Goal: Task Accomplishment & Management: Complete application form

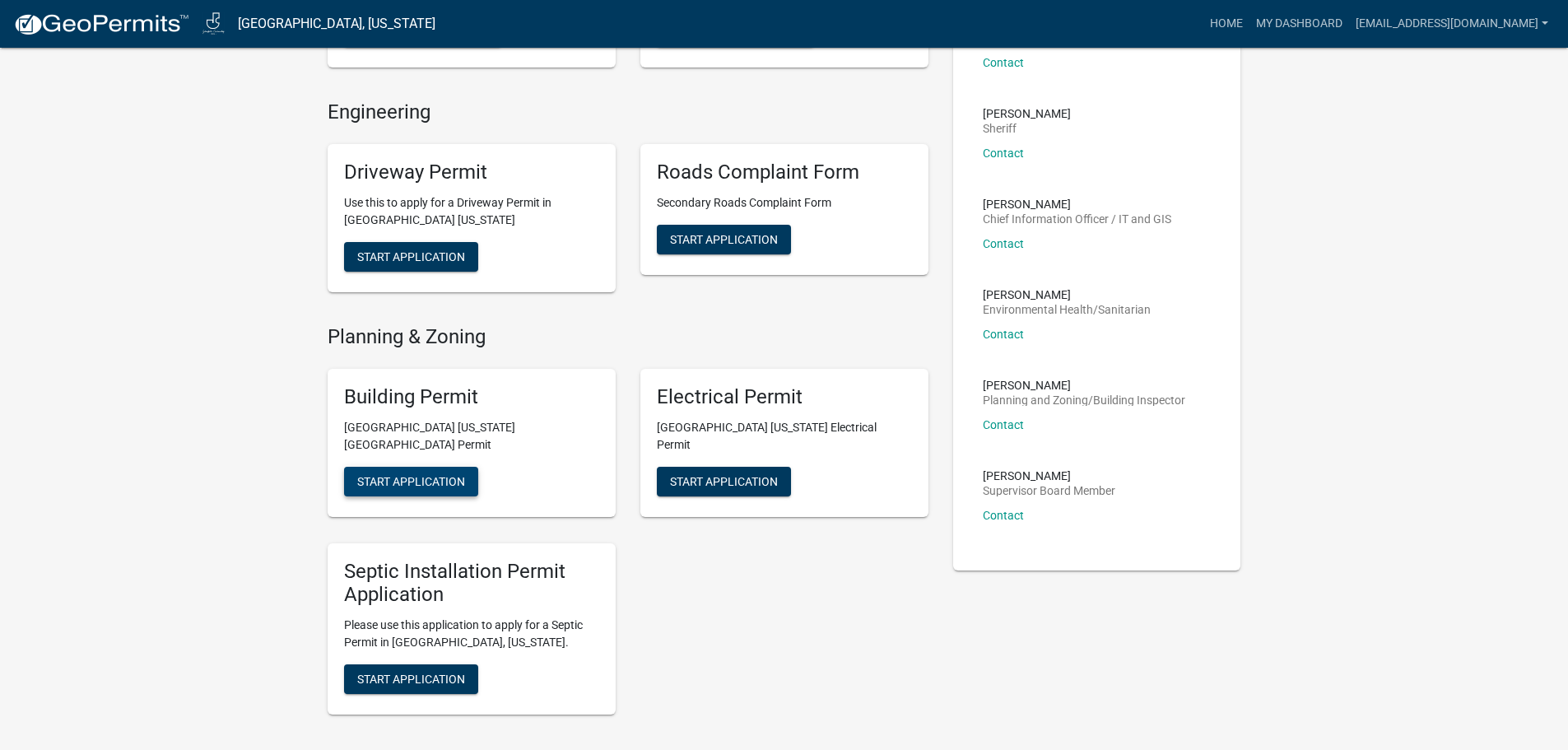
scroll to position [329, 0]
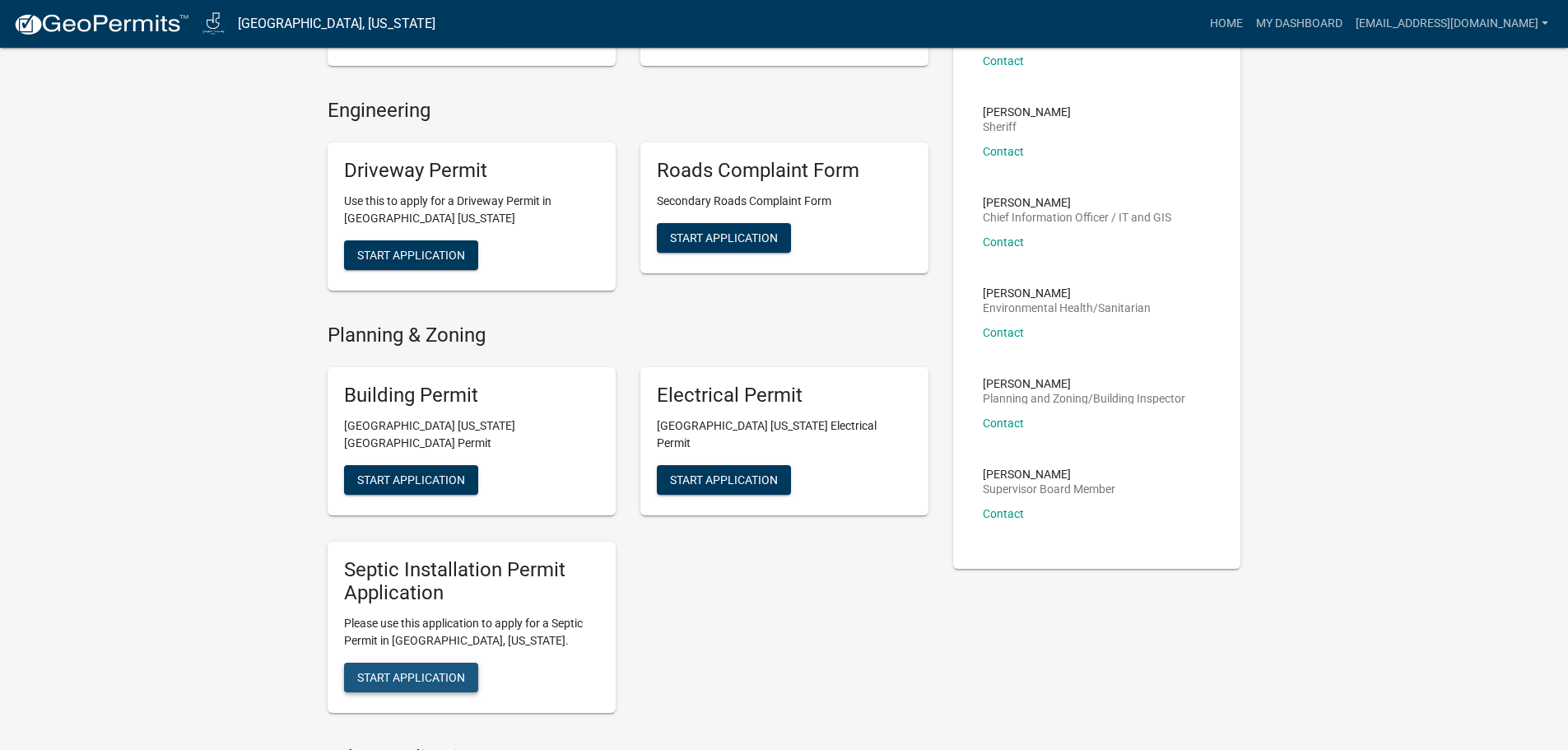
click at [414, 671] on span "Start Application" at bounding box center [411, 677] width 107 height 13
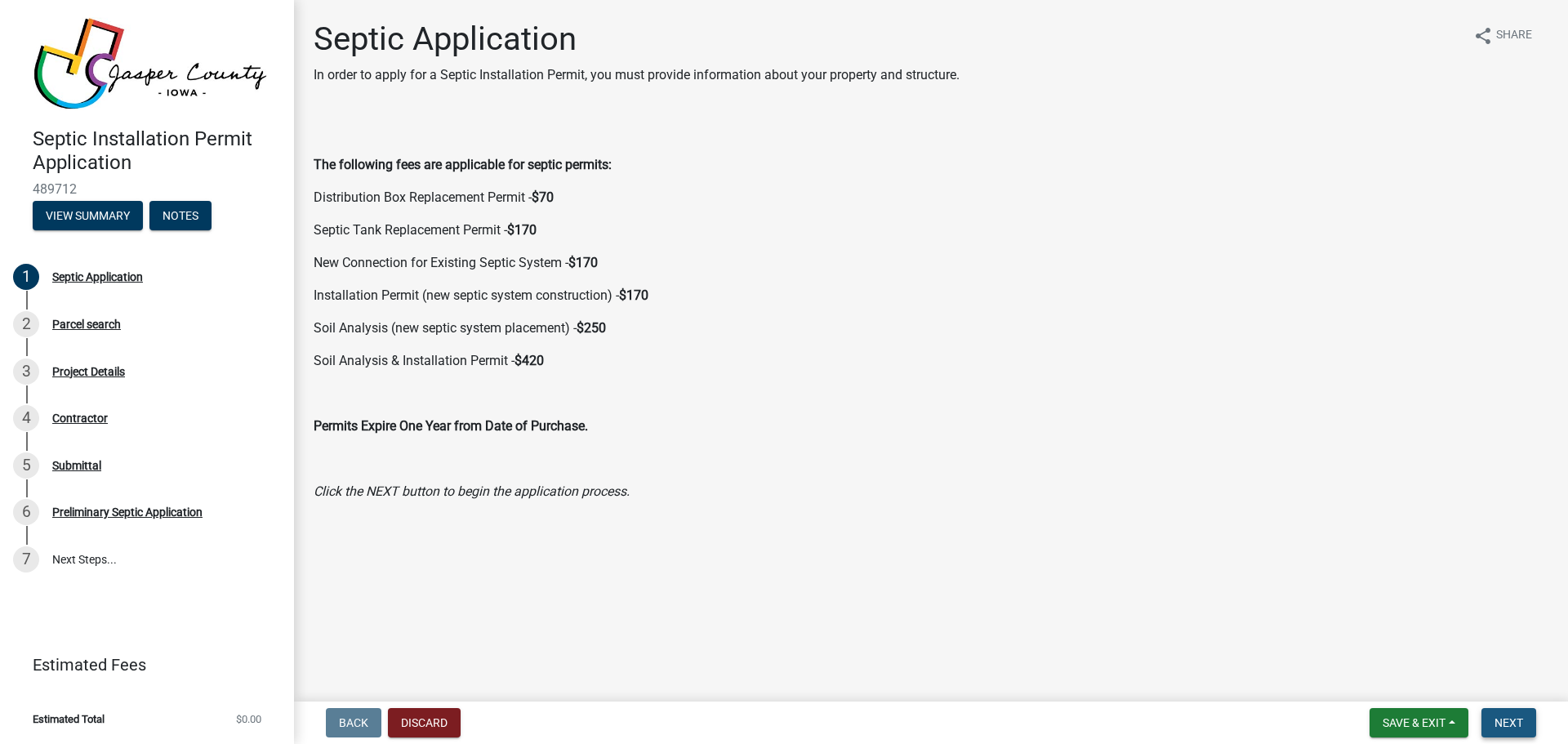
click at [1507, 724] on span "Next" at bounding box center [1509, 722] width 29 height 13
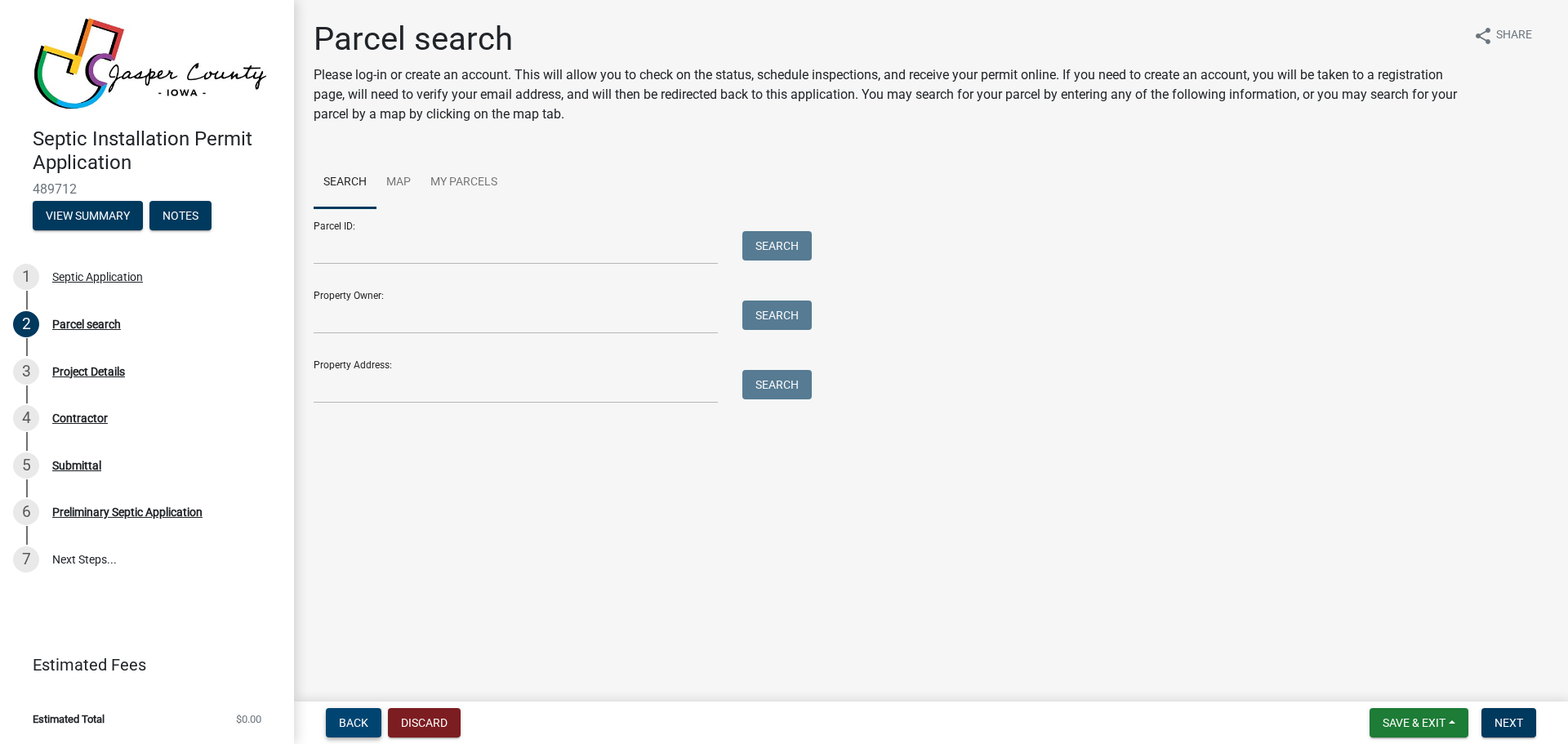
click at [363, 717] on span "Back" at bounding box center [353, 722] width 29 height 13
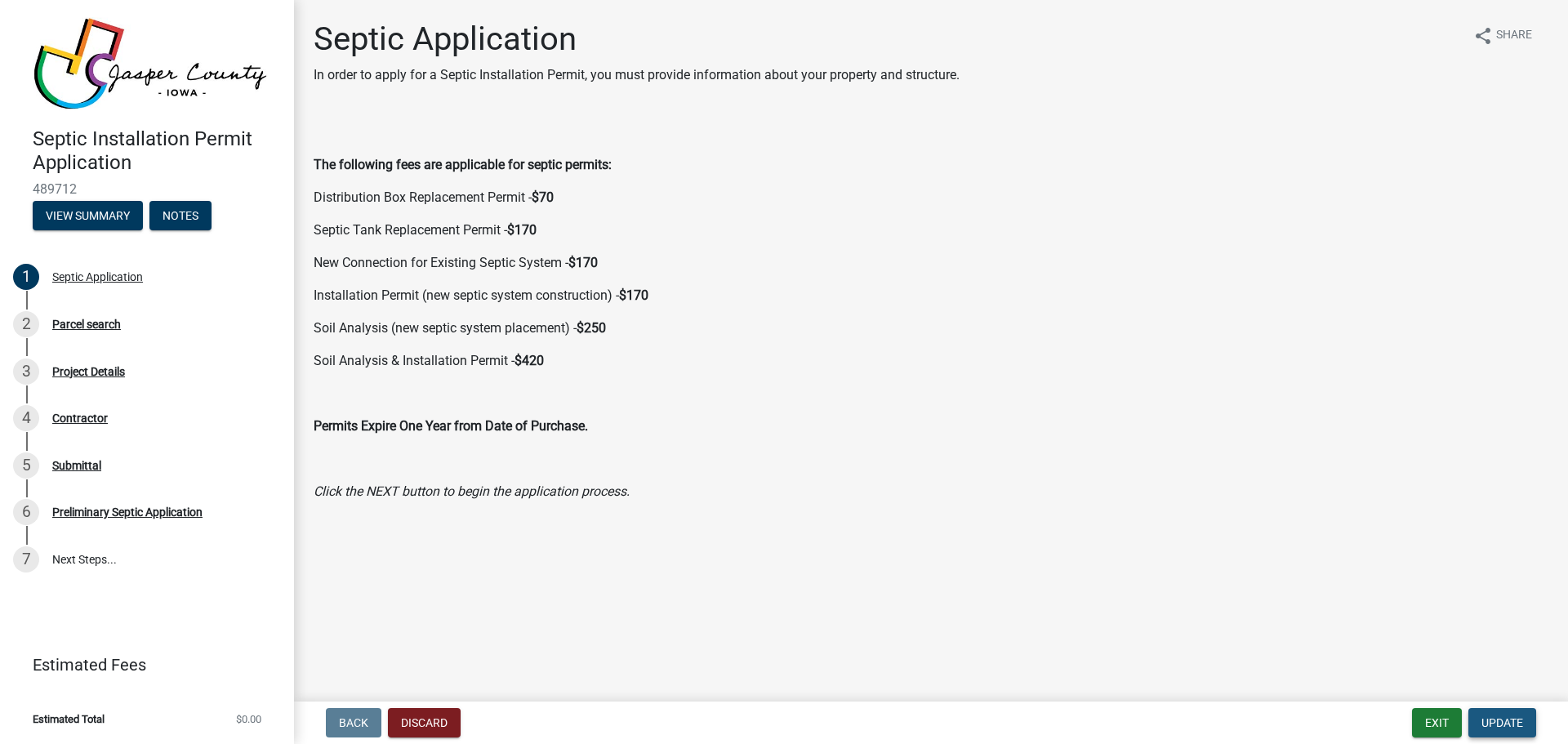
click at [1511, 722] on span "Update" at bounding box center [1501, 722] width 42 height 13
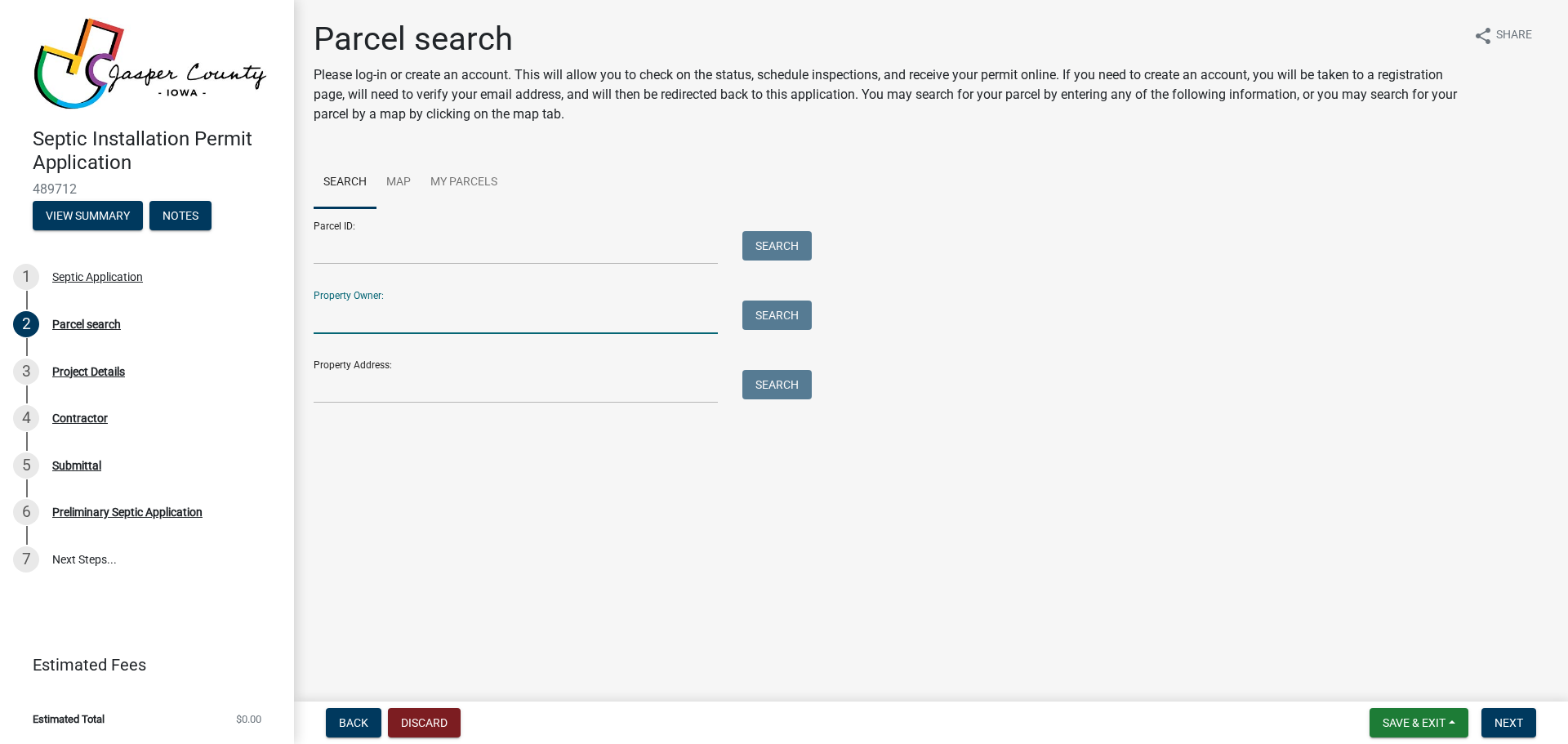
click at [359, 314] on input "Property Owner:" at bounding box center [516, 316] width 404 height 33
click at [783, 321] on button "Search" at bounding box center [777, 314] width 69 height 29
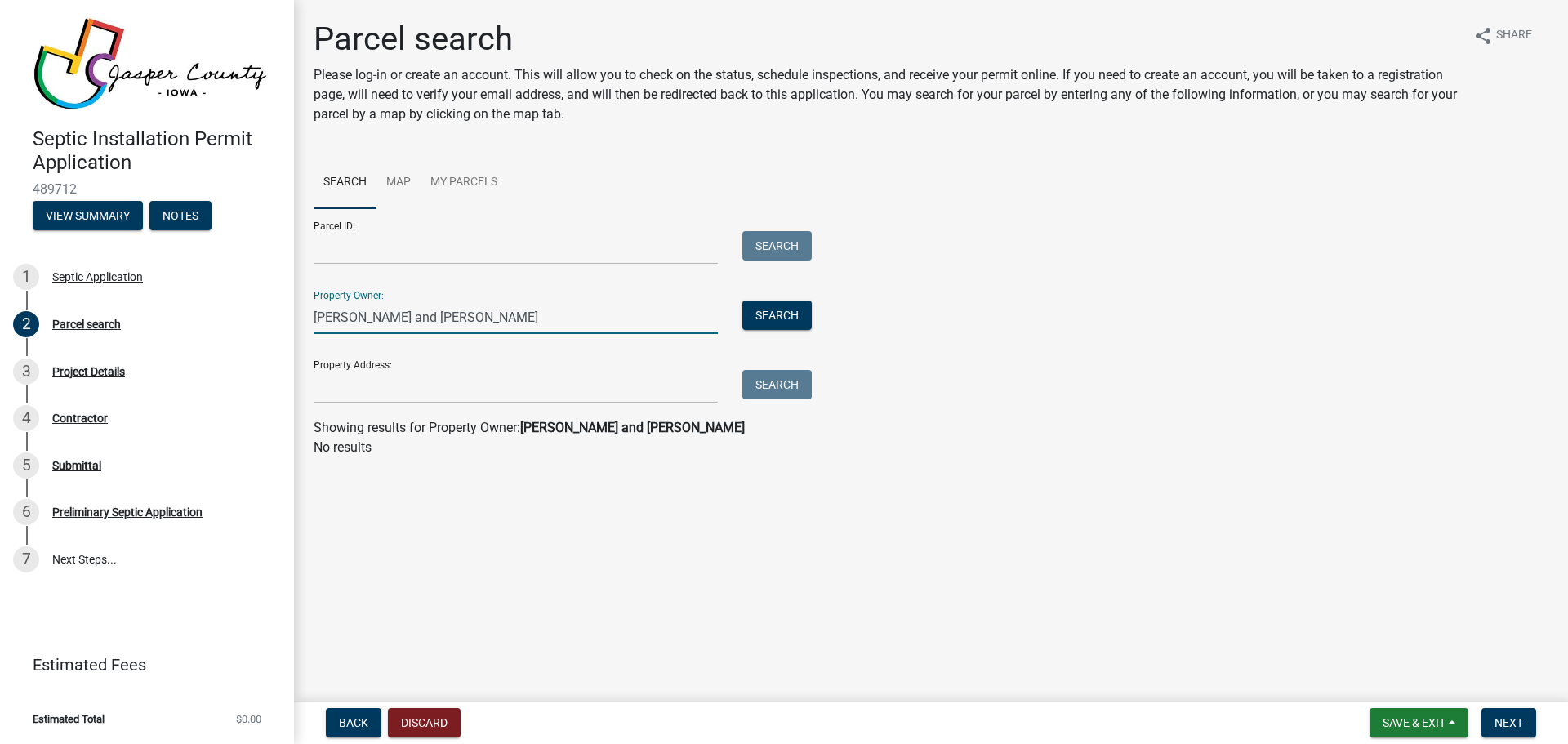
click at [402, 312] on input "[PERSON_NAME] and [PERSON_NAME]" at bounding box center [516, 316] width 404 height 33
type input "[PERSON_NAME]"
click at [776, 309] on button "Search" at bounding box center [777, 314] width 69 height 29
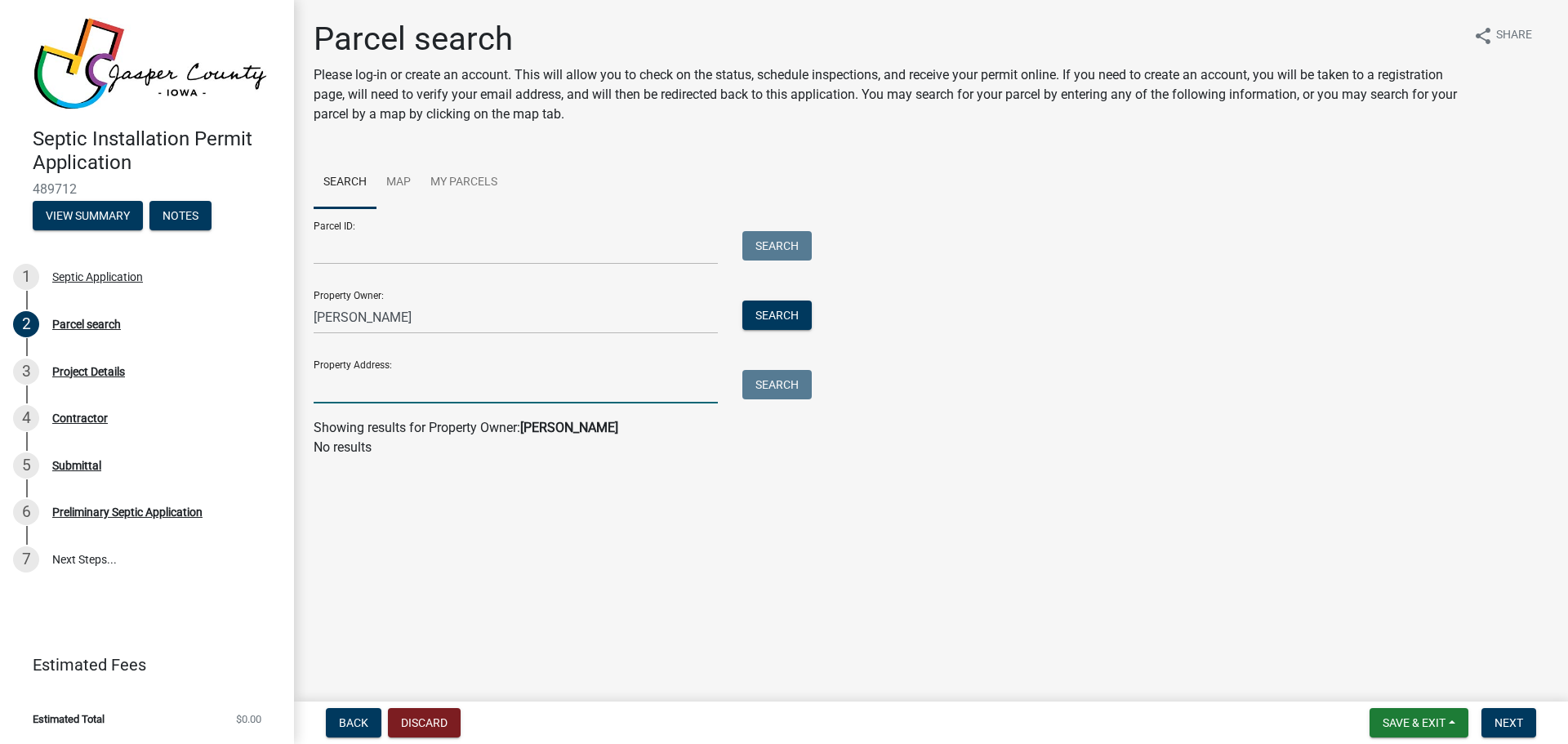
click at [441, 386] on input "Property Address:" at bounding box center [516, 386] width 404 height 33
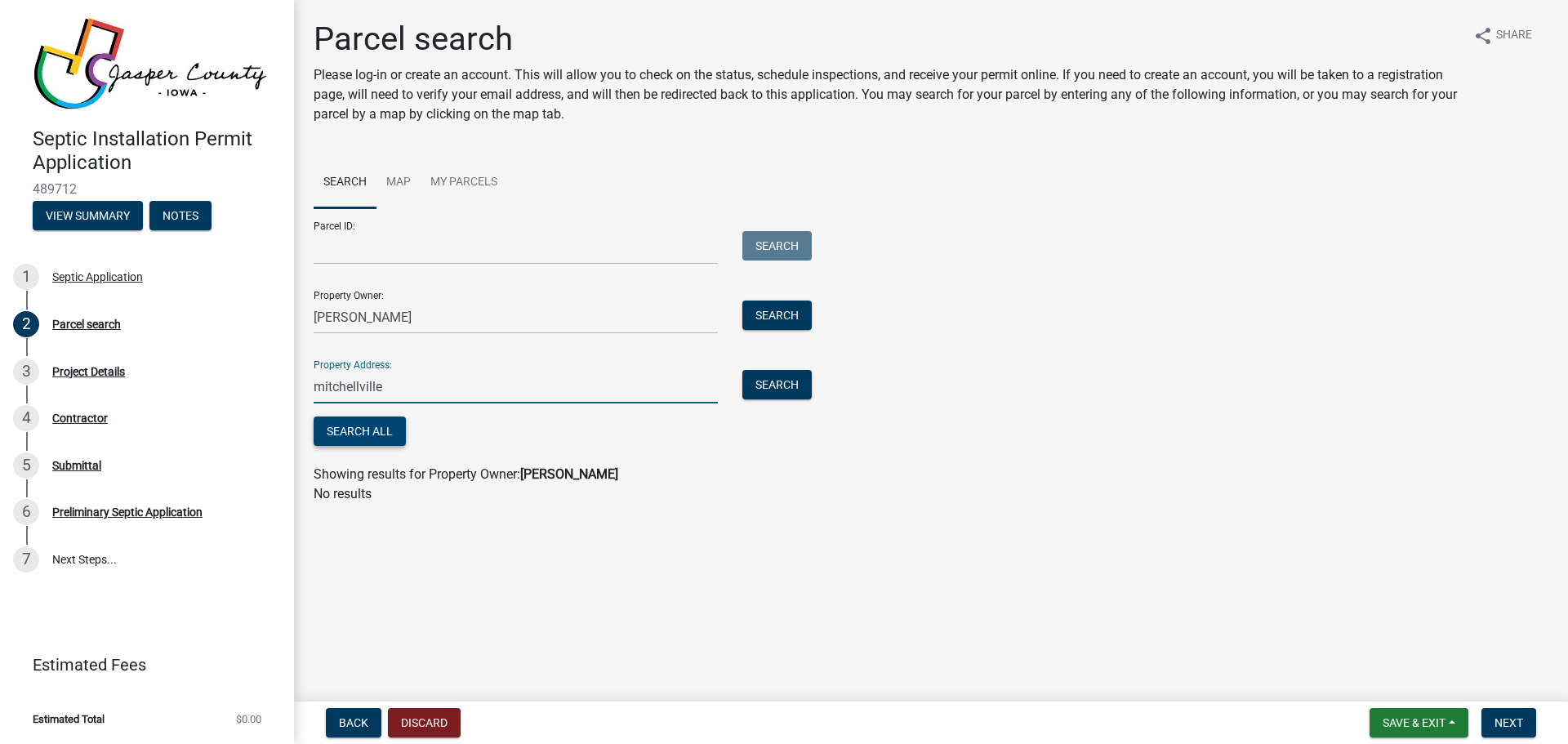
type input "mitchellville"
click at [372, 435] on button "Search All" at bounding box center [360, 430] width 92 height 29
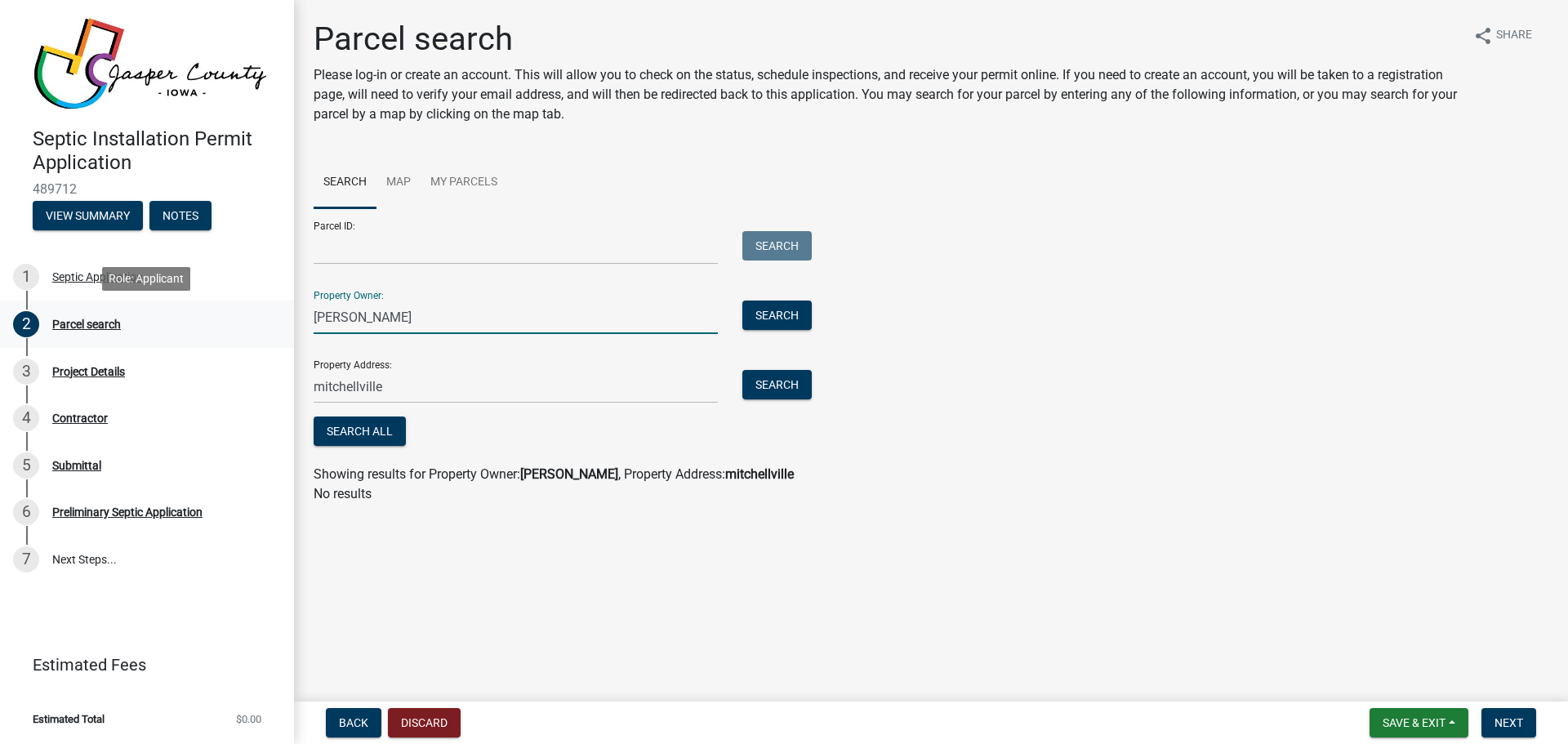
drag, startPoint x: 410, startPoint y: 319, endPoint x: 291, endPoint y: 314, distance: 119.1
click at [291, 314] on div "Septic Installation Permit Application 489712 View Summary Notes 1 Septic Appli…" at bounding box center [784, 372] width 1568 height 744
type input "[PERSON_NAME]"
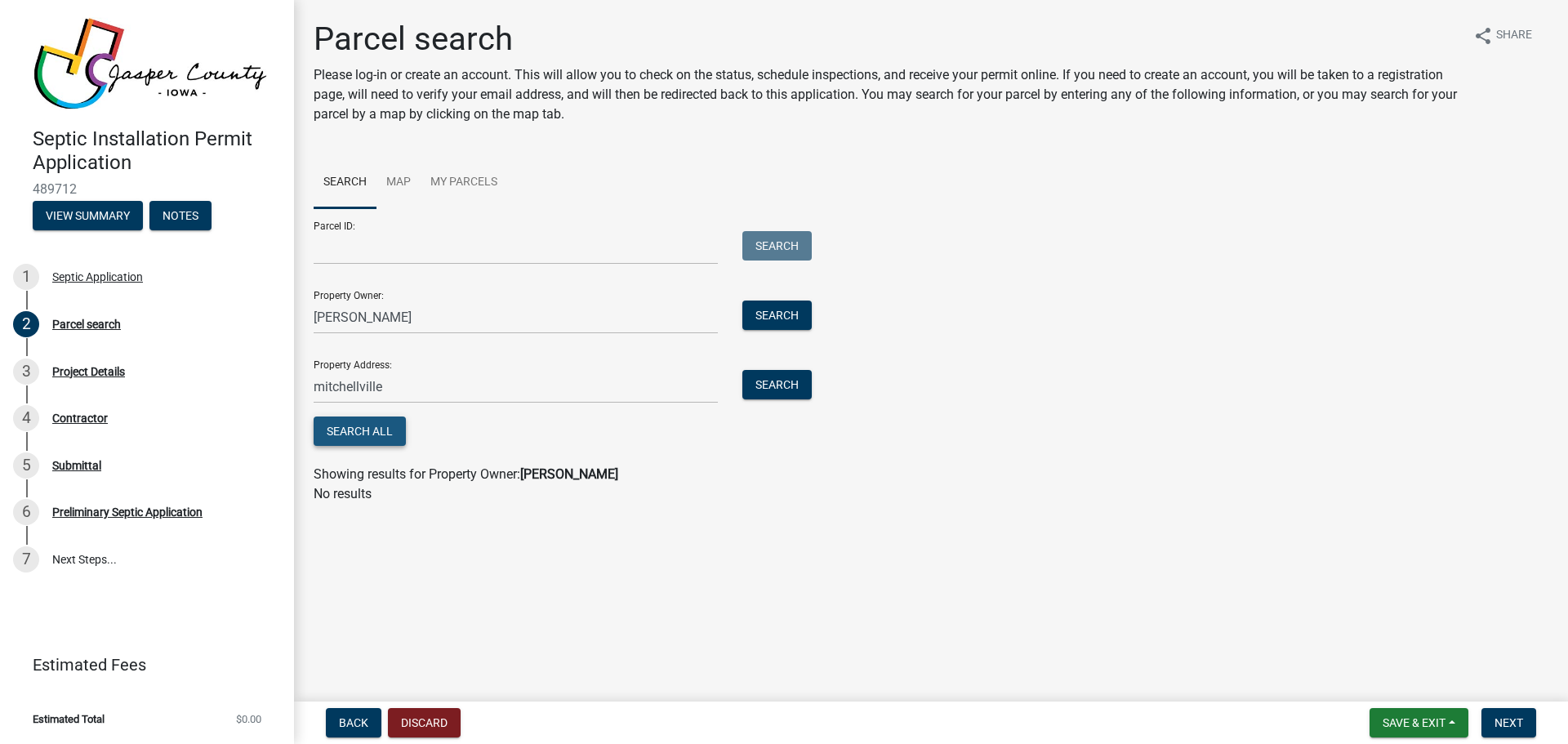
click at [358, 432] on button "Search All" at bounding box center [360, 430] width 92 height 29
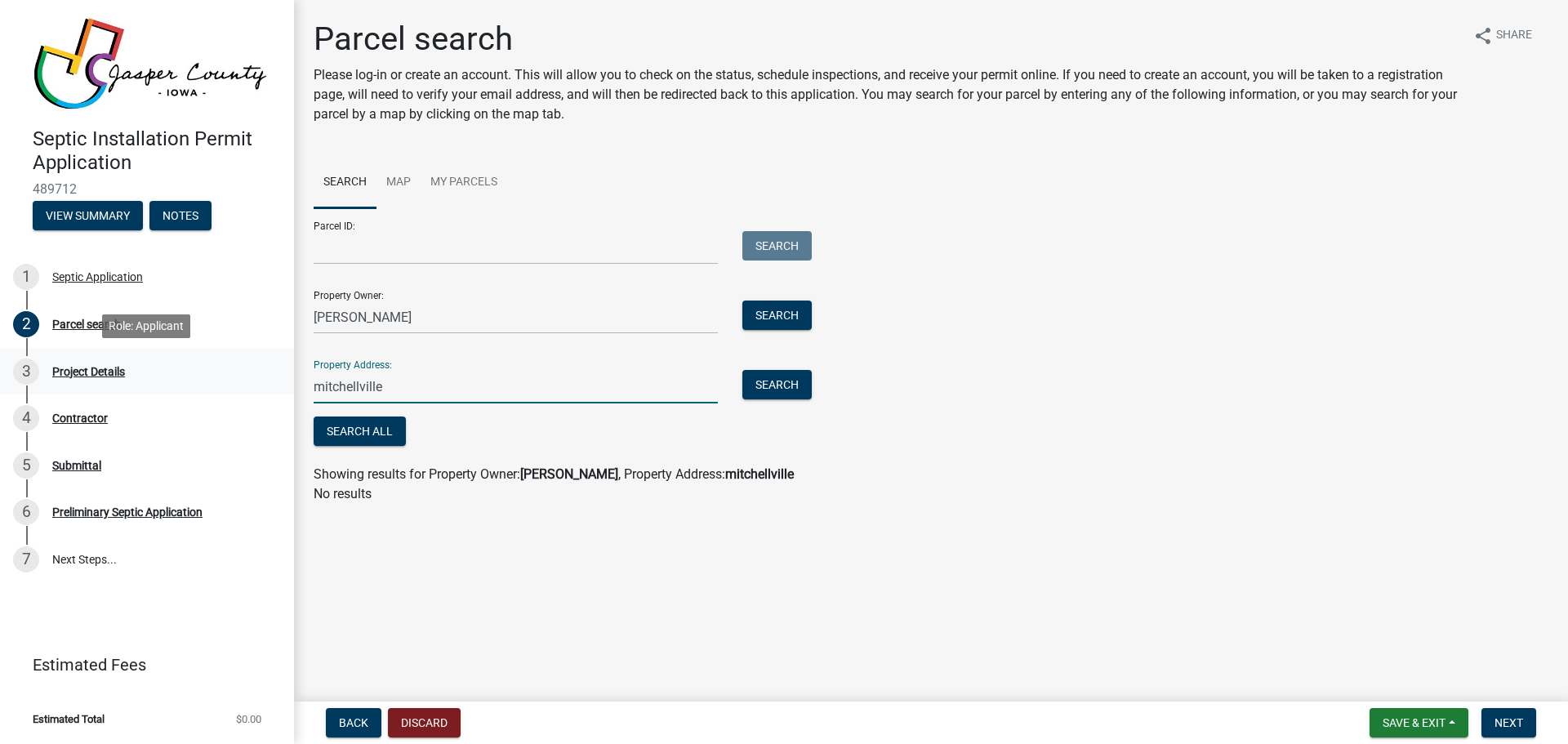
drag, startPoint x: 401, startPoint y: 380, endPoint x: 286, endPoint y: 373, distance: 115.2
click at [286, 373] on div "Septic Installation Permit Application 489712 View Summary Notes 1 Septic Appli…" at bounding box center [784, 372] width 1568 height 744
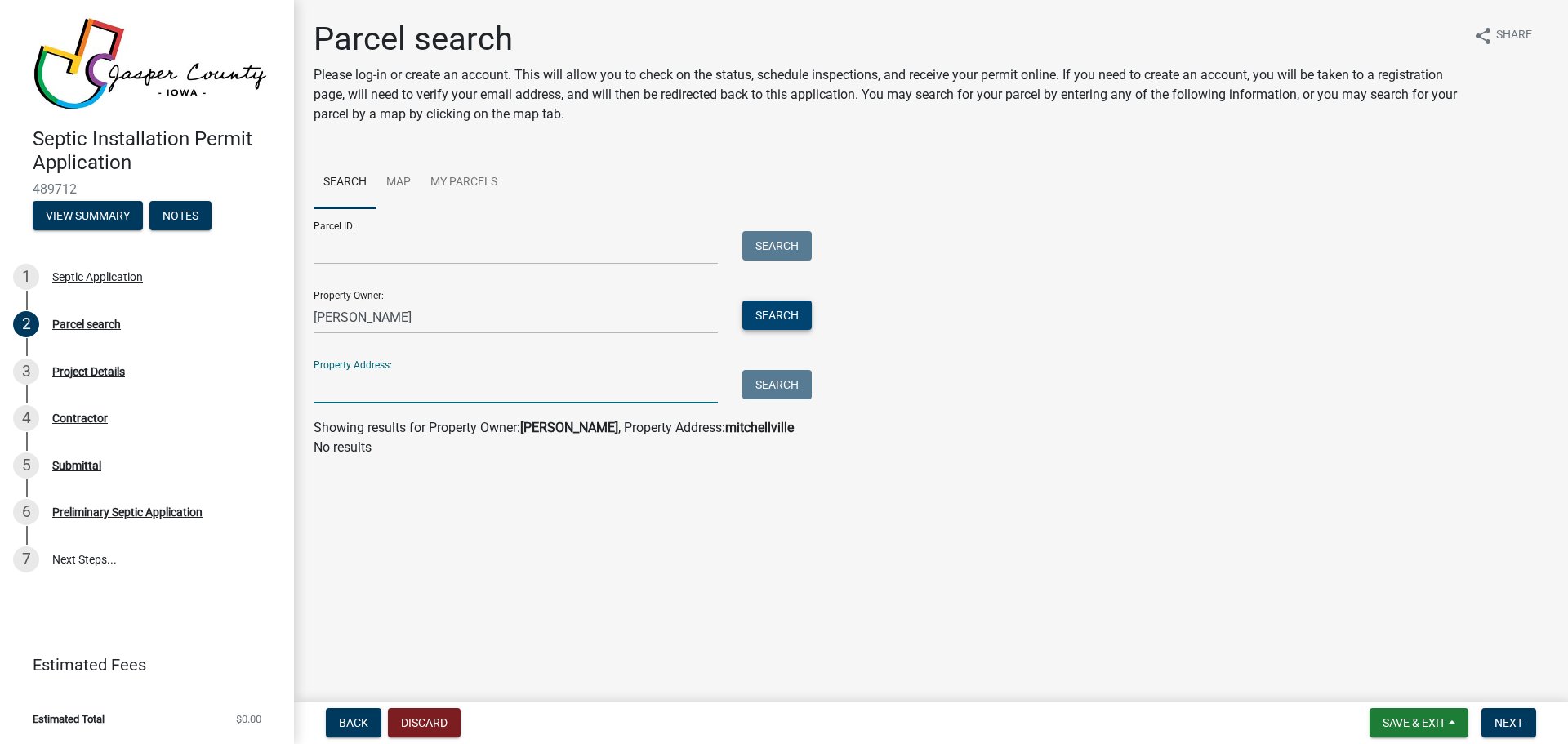
click at [757, 308] on button "Search" at bounding box center [777, 314] width 69 height 29
click at [332, 377] on input "Property Address:" at bounding box center [516, 386] width 404 height 33
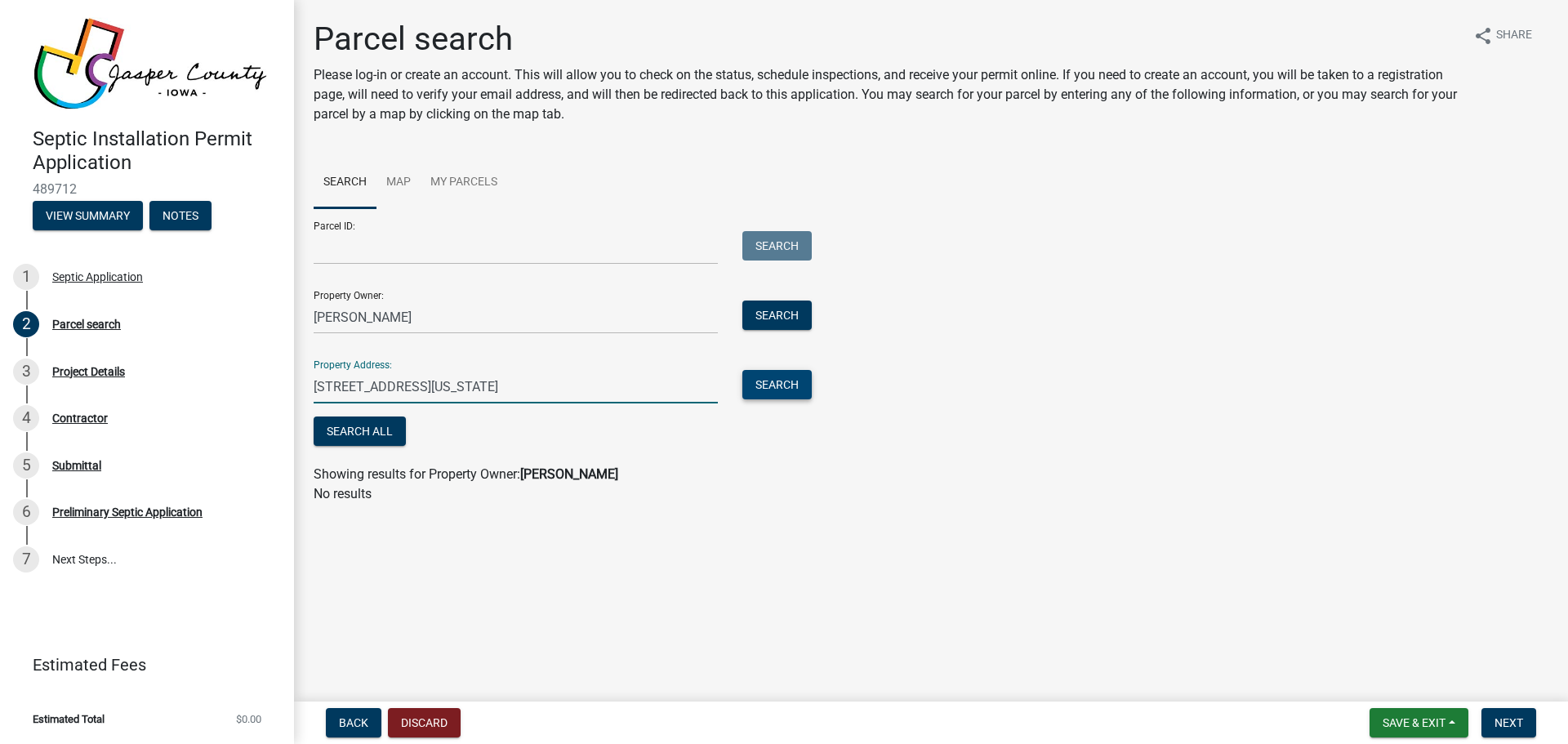
type input "[STREET_ADDRESS][US_STATE]"
click at [772, 387] on button "Search" at bounding box center [777, 384] width 69 height 29
click at [1086, 464] on wm-search-parcel-data-activity-input "Search Map My Parcels Parcel ID: Search Property Owner: [PERSON_NAME] Search Pr…" at bounding box center [931, 330] width 1235 height 347
click at [755, 378] on button "Search" at bounding box center [777, 384] width 69 height 29
drag, startPoint x: 556, startPoint y: 380, endPoint x: 307, endPoint y: 375, distance: 249.1
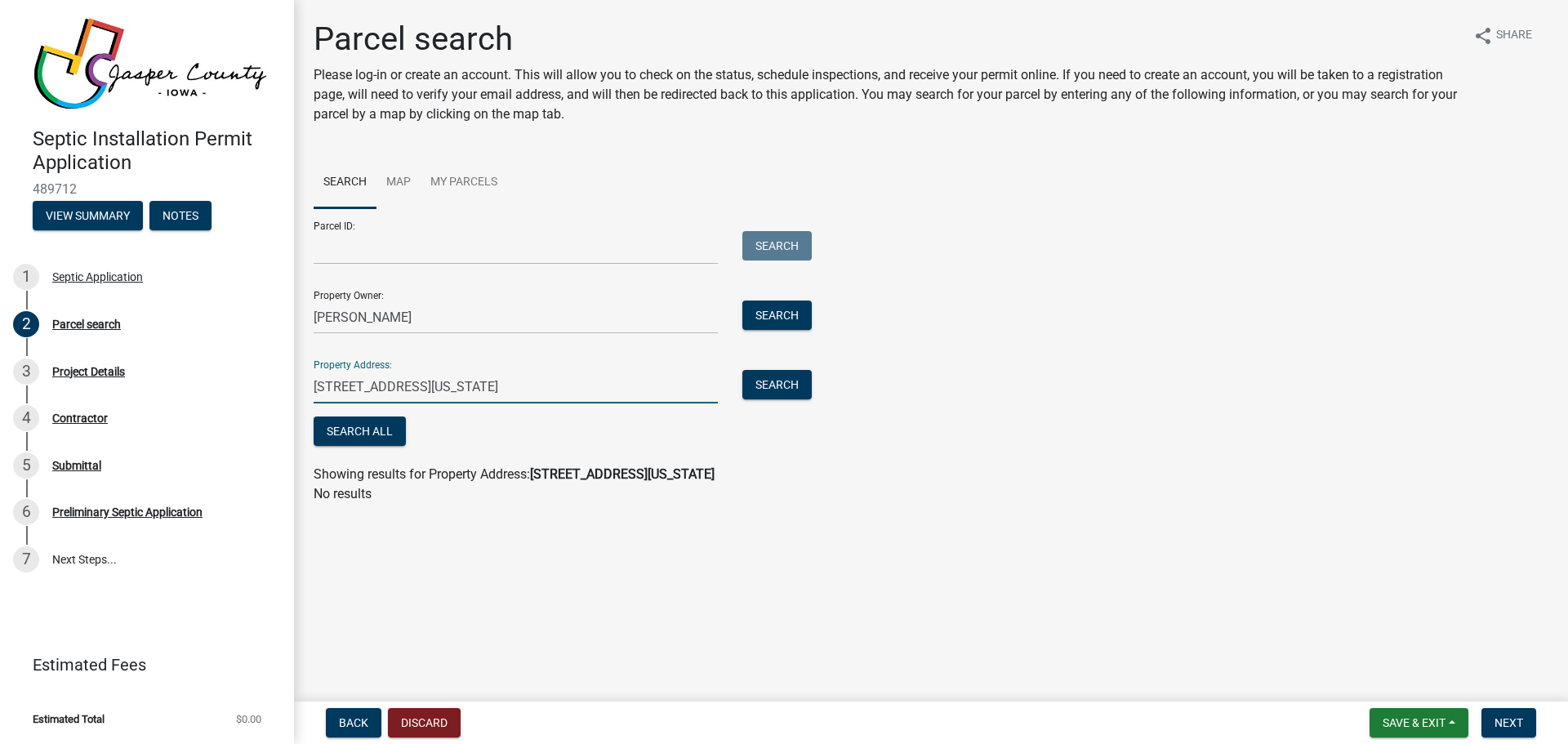
click at [307, 375] on div "[STREET_ADDRESS][US_STATE]" at bounding box center [515, 386] width 429 height 33
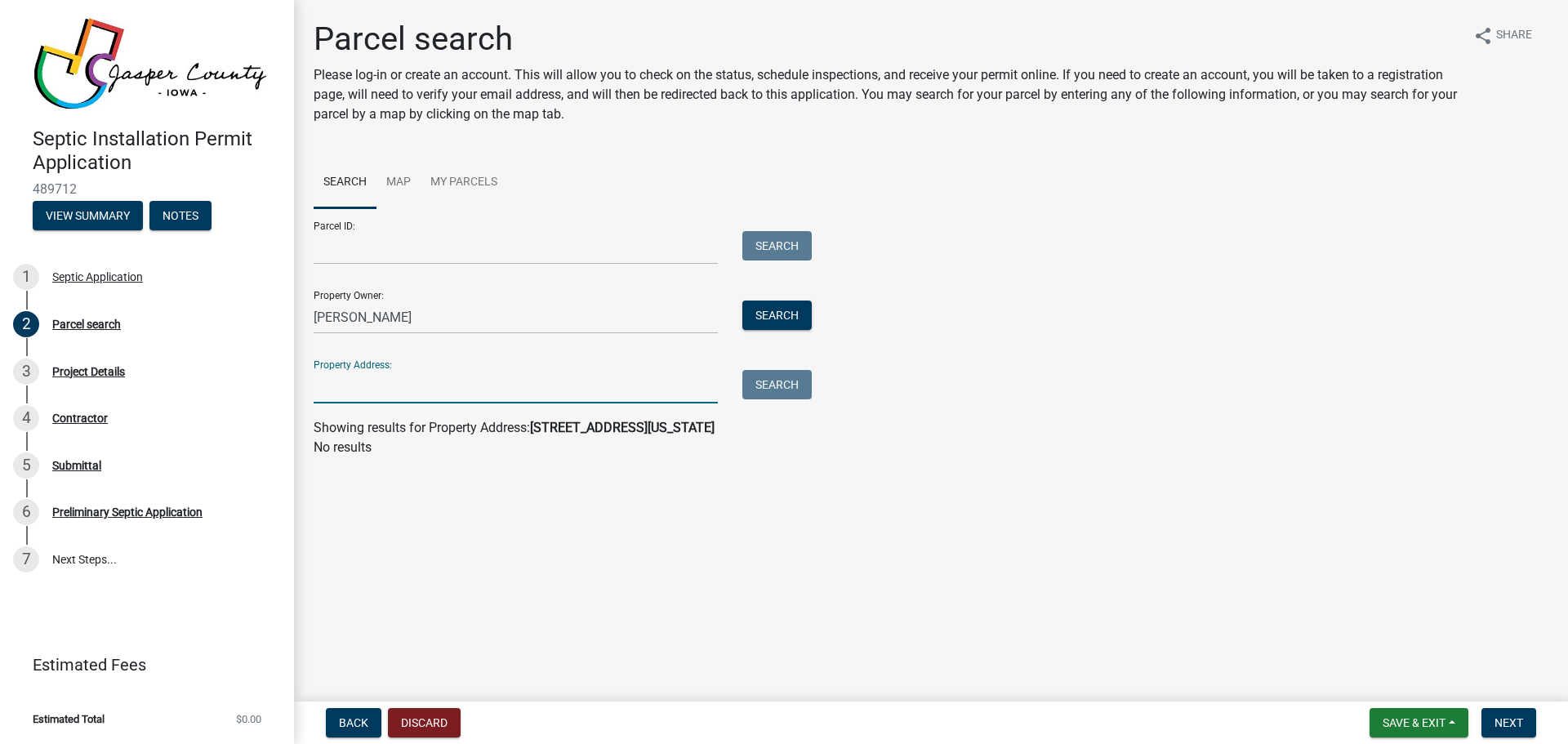
click at [356, 384] on input "Property Address:" at bounding box center [516, 386] width 404 height 33
paste input "[STREET_ADDRESS][US_STATE]"
type input "[STREET_ADDRESS][US_STATE]"
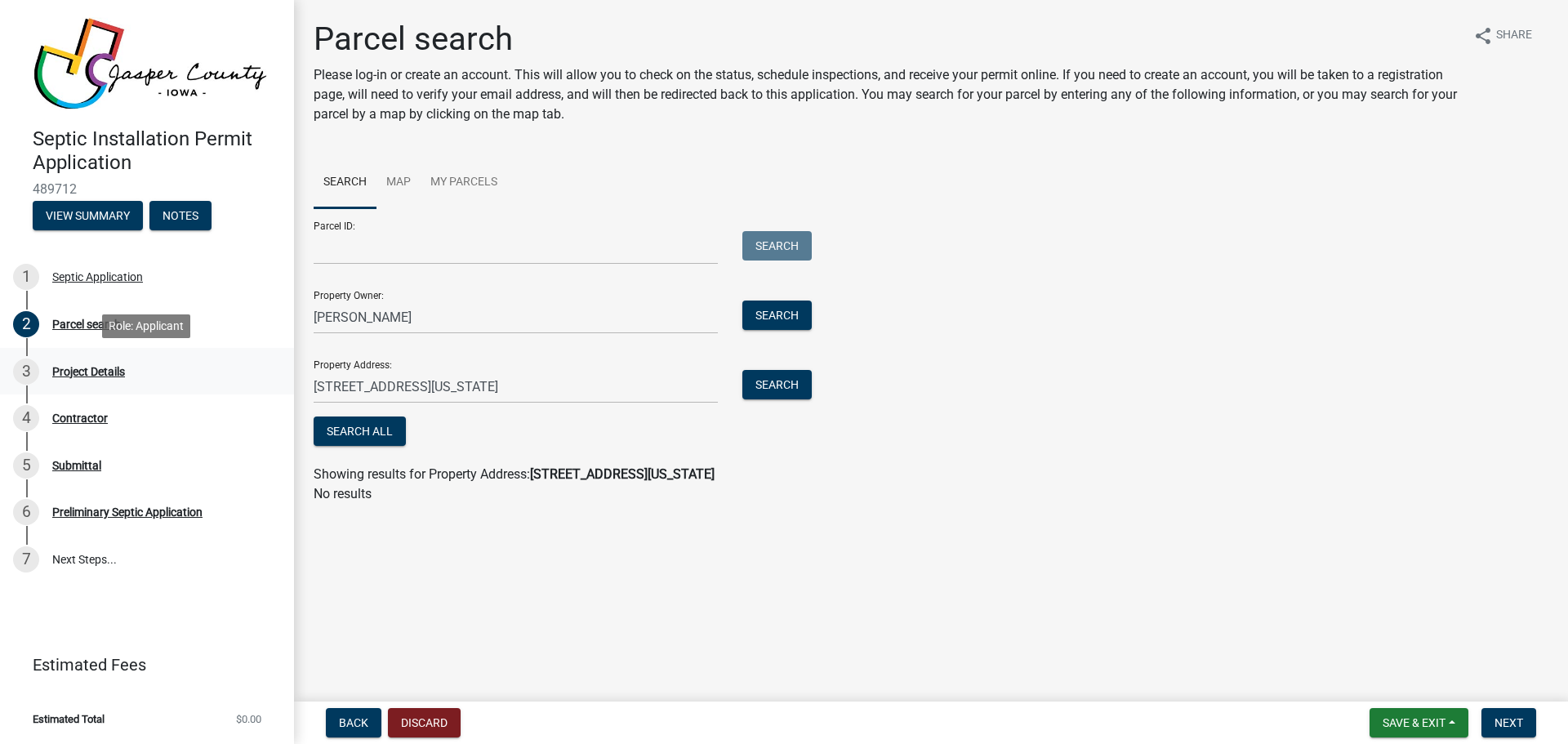
click at [83, 374] on div "Project Details" at bounding box center [88, 371] width 72 height 11
click at [1513, 724] on span "Next" at bounding box center [1509, 722] width 29 height 13
click at [449, 435] on span "Getting Parcel Geometry" at bounding box center [477, 432] width 143 height 15
drag, startPoint x: 377, startPoint y: 419, endPoint x: 385, endPoint y: 425, distance: 10.0
click at [378, 421] on button "Search All" at bounding box center [360, 430] width 92 height 29
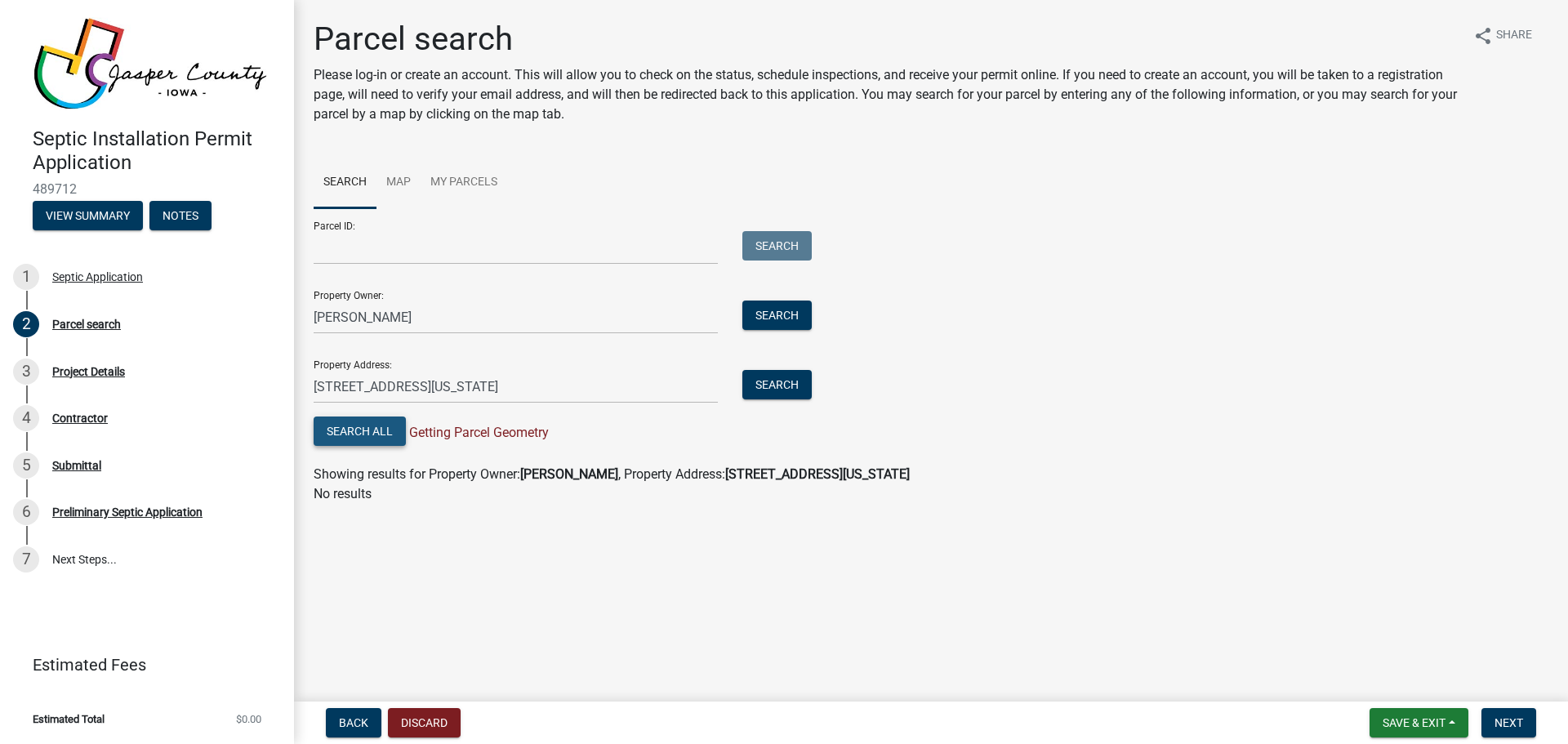
click at [378, 424] on button "Search All" at bounding box center [360, 430] width 92 height 29
click at [374, 426] on button "Search All" at bounding box center [360, 430] width 92 height 29
click at [471, 179] on link "My Parcels" at bounding box center [464, 182] width 87 height 52
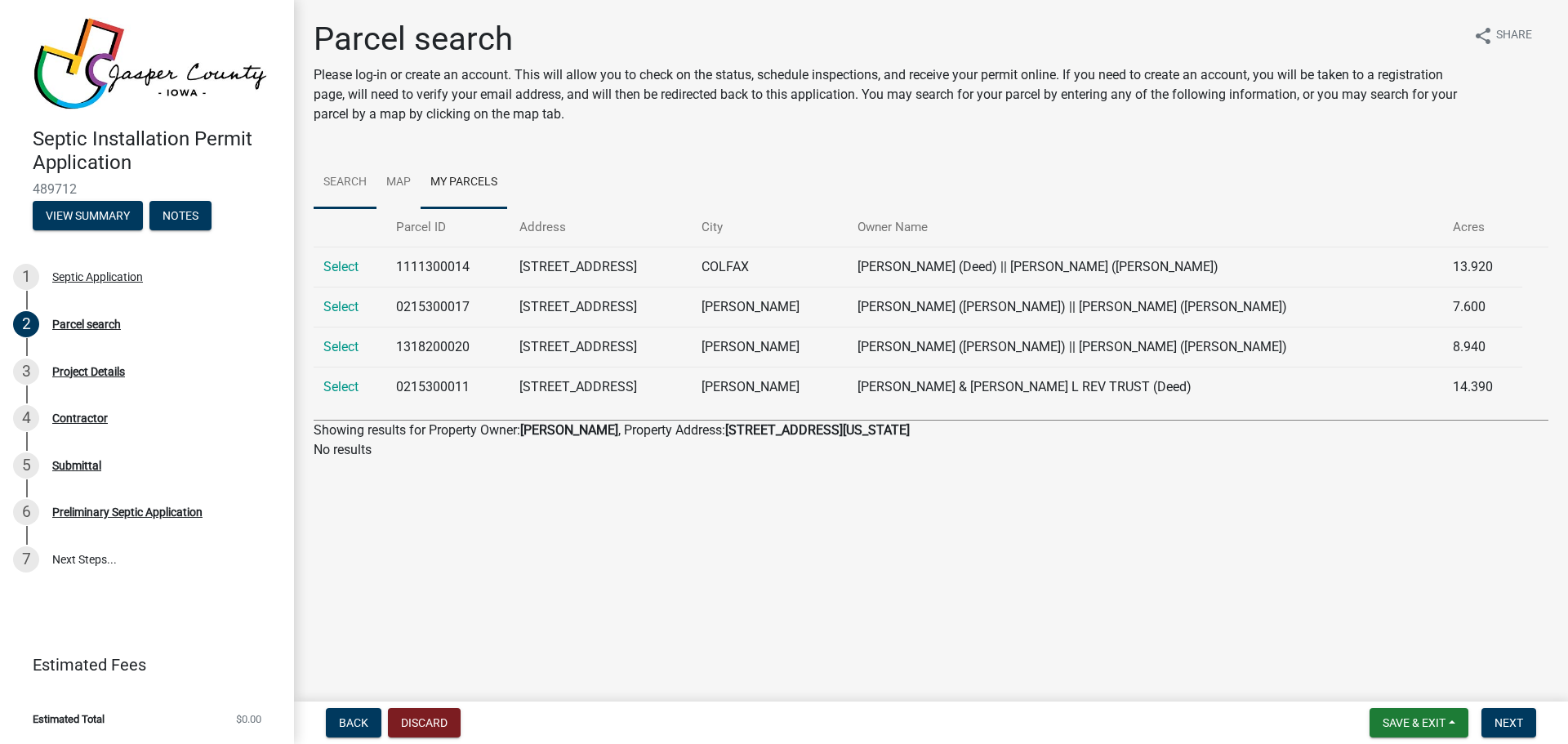
click at [358, 180] on link "Search" at bounding box center [345, 182] width 63 height 52
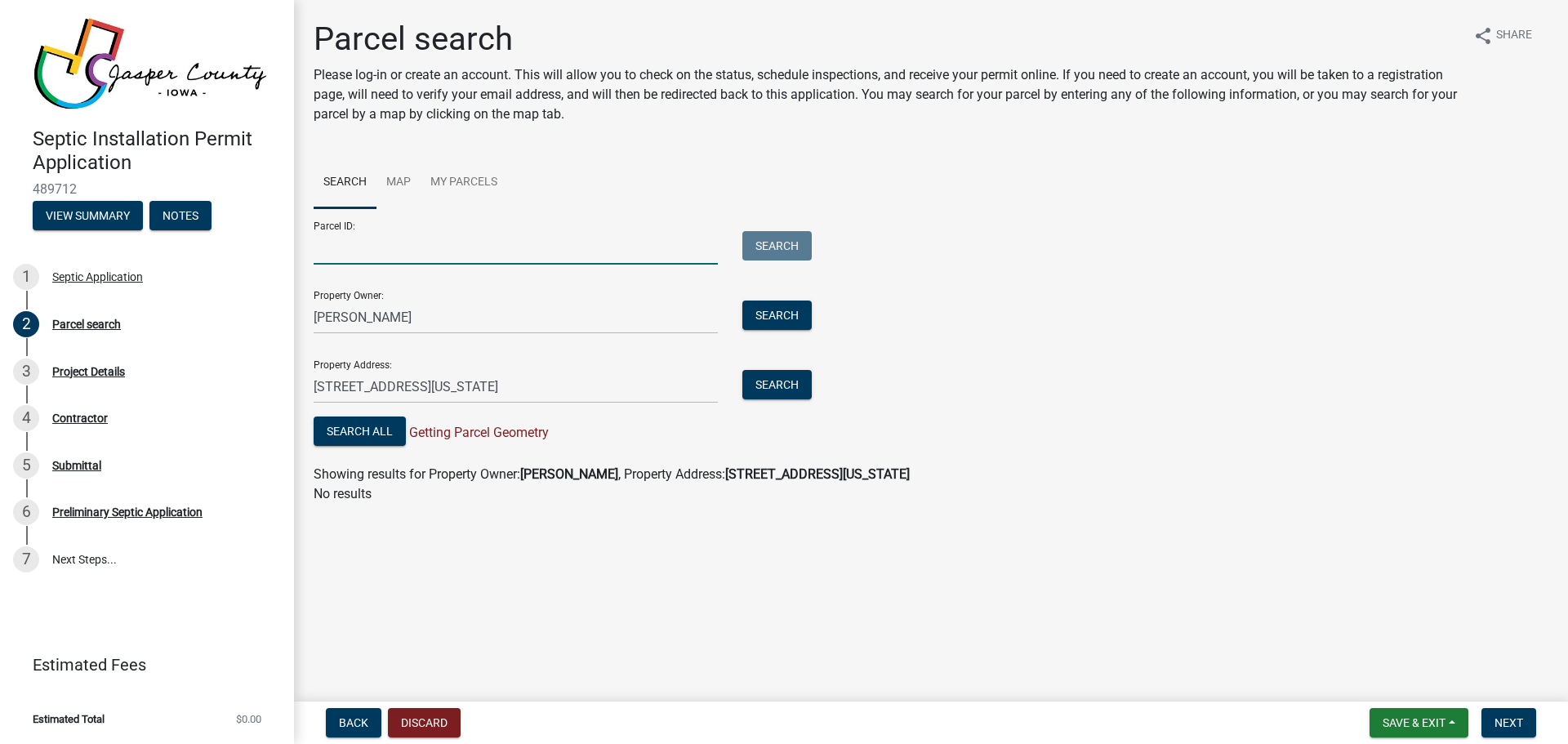
click at [372, 248] on input "Parcel ID:" at bounding box center [516, 247] width 404 height 33
drag, startPoint x: 404, startPoint y: 317, endPoint x: 311, endPoint y: 319, distance: 93.0
click at [311, 319] on div "[PERSON_NAME]" at bounding box center [515, 316] width 429 height 33
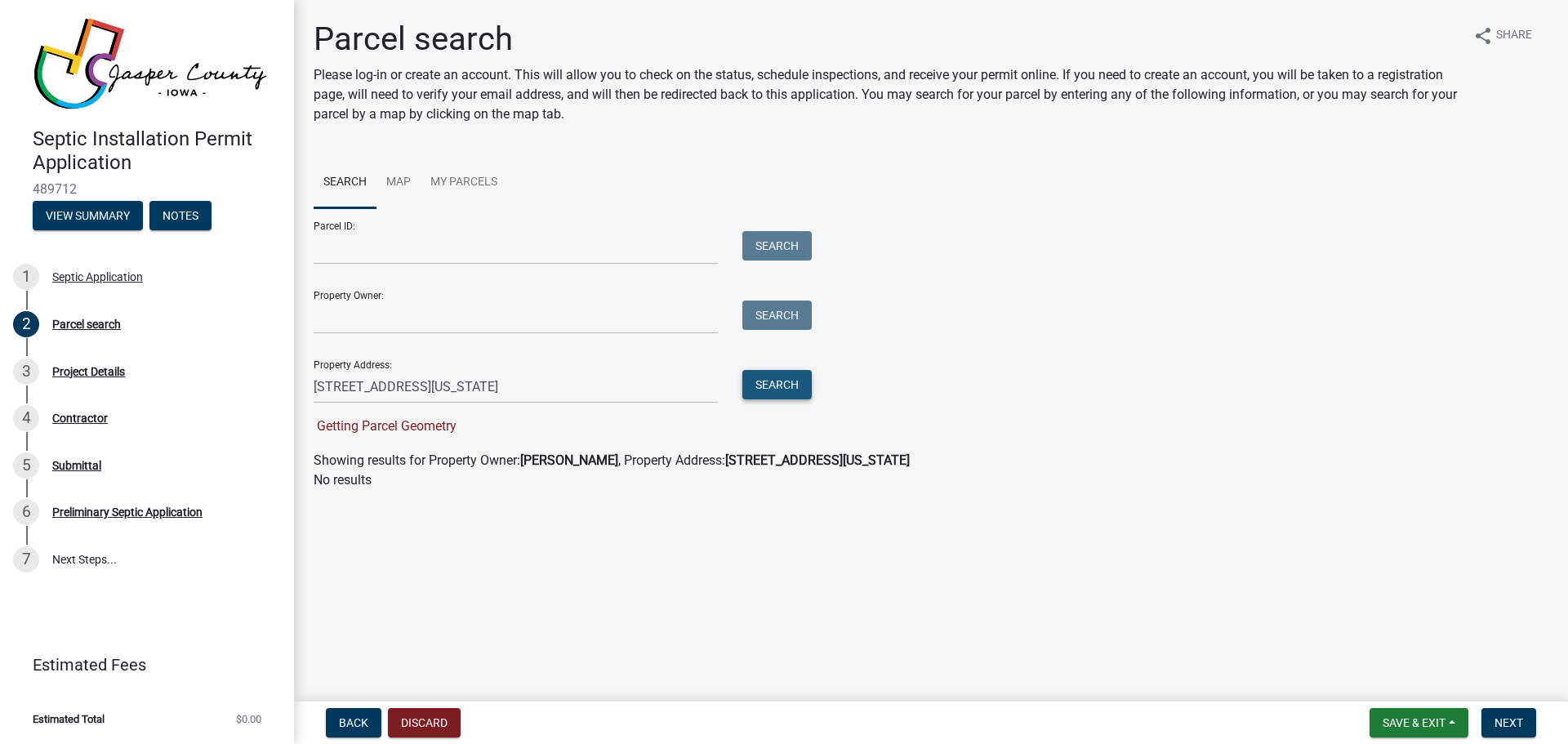
click at [764, 389] on button "Search" at bounding box center [777, 384] width 69 height 29
drag, startPoint x: 547, startPoint y: 389, endPoint x: 423, endPoint y: 389, distance: 124.0
click at [423, 389] on input "[STREET_ADDRESS][US_STATE]" at bounding box center [516, 386] width 404 height 33
type input "[STREET_ADDRESS]"
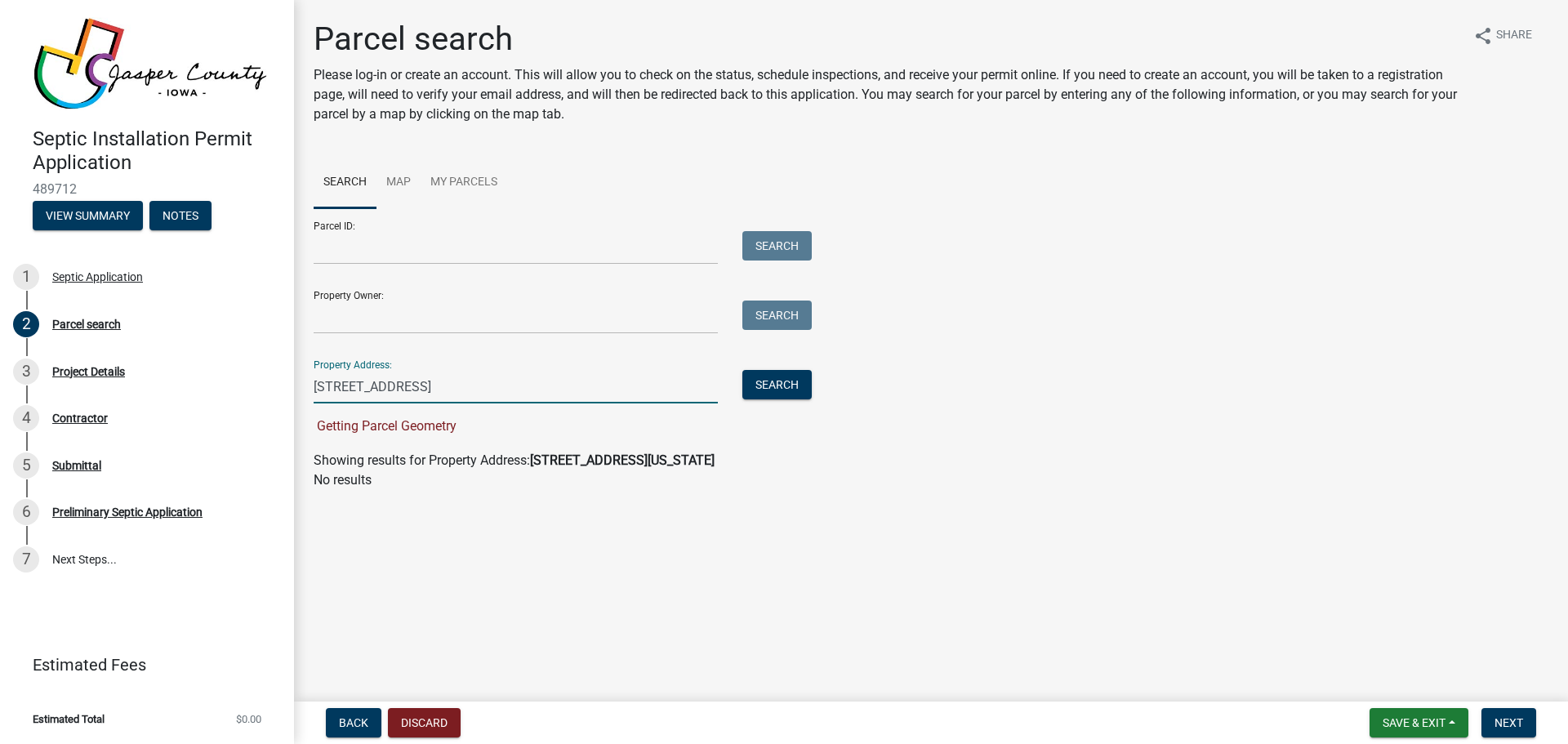
drag, startPoint x: 457, startPoint y: 387, endPoint x: 471, endPoint y: 393, distance: 15.2
click at [458, 387] on input "[STREET_ADDRESS]" at bounding box center [516, 386] width 404 height 33
click at [774, 379] on button "Search" at bounding box center [777, 384] width 69 height 29
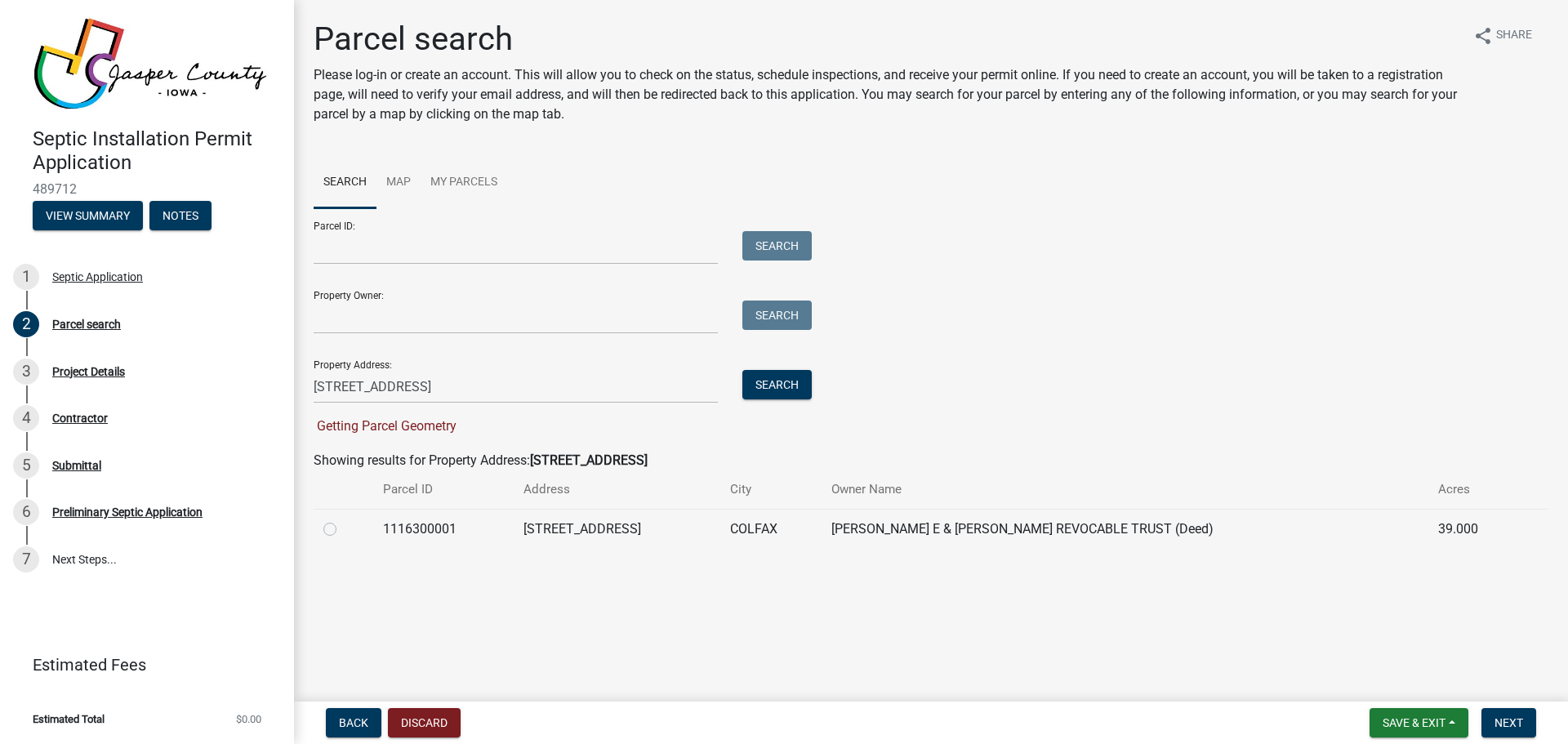
click at [343, 519] on label at bounding box center [343, 519] width 0 height 0
click at [343, 530] on input "radio" at bounding box center [348, 524] width 10 height 10
radio input "true"
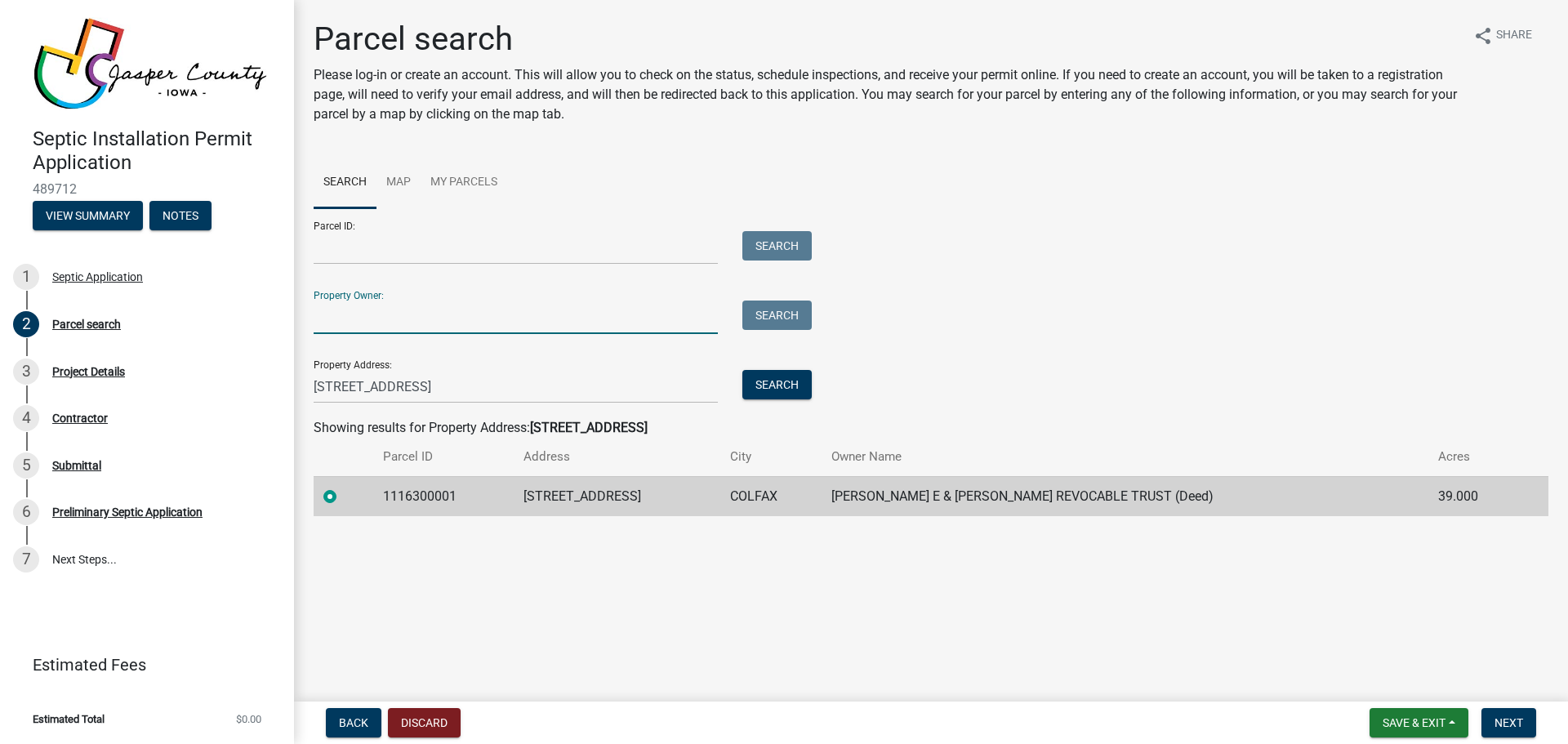
click at [379, 320] on input "Property Owner:" at bounding box center [516, 316] width 404 height 33
click at [1004, 579] on main "Parcel search Please log-in or create an account. This will allow you to check …" at bounding box center [931, 347] width 1274 height 695
click at [1519, 726] on span "Next" at bounding box center [1509, 722] width 29 height 13
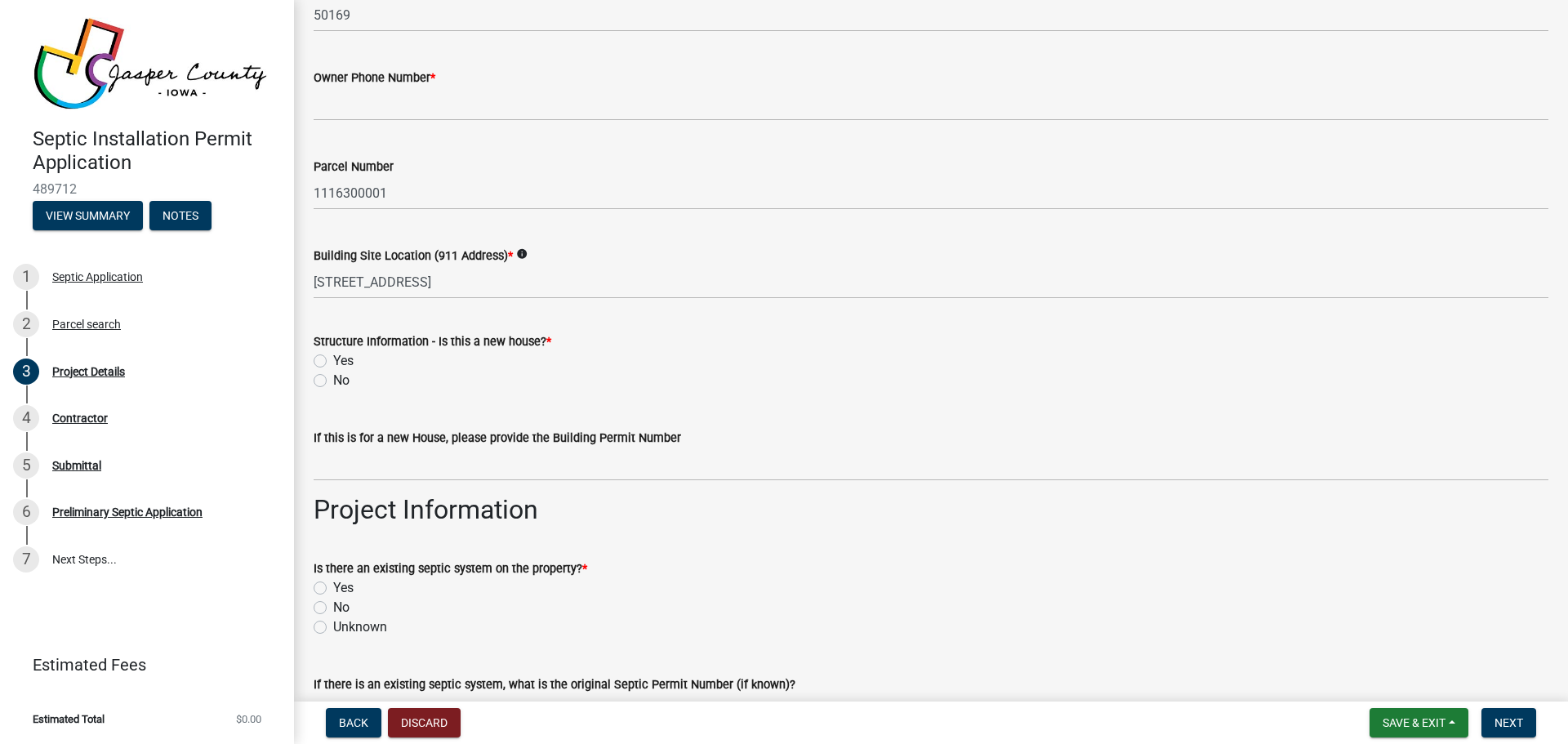
scroll to position [490, 0]
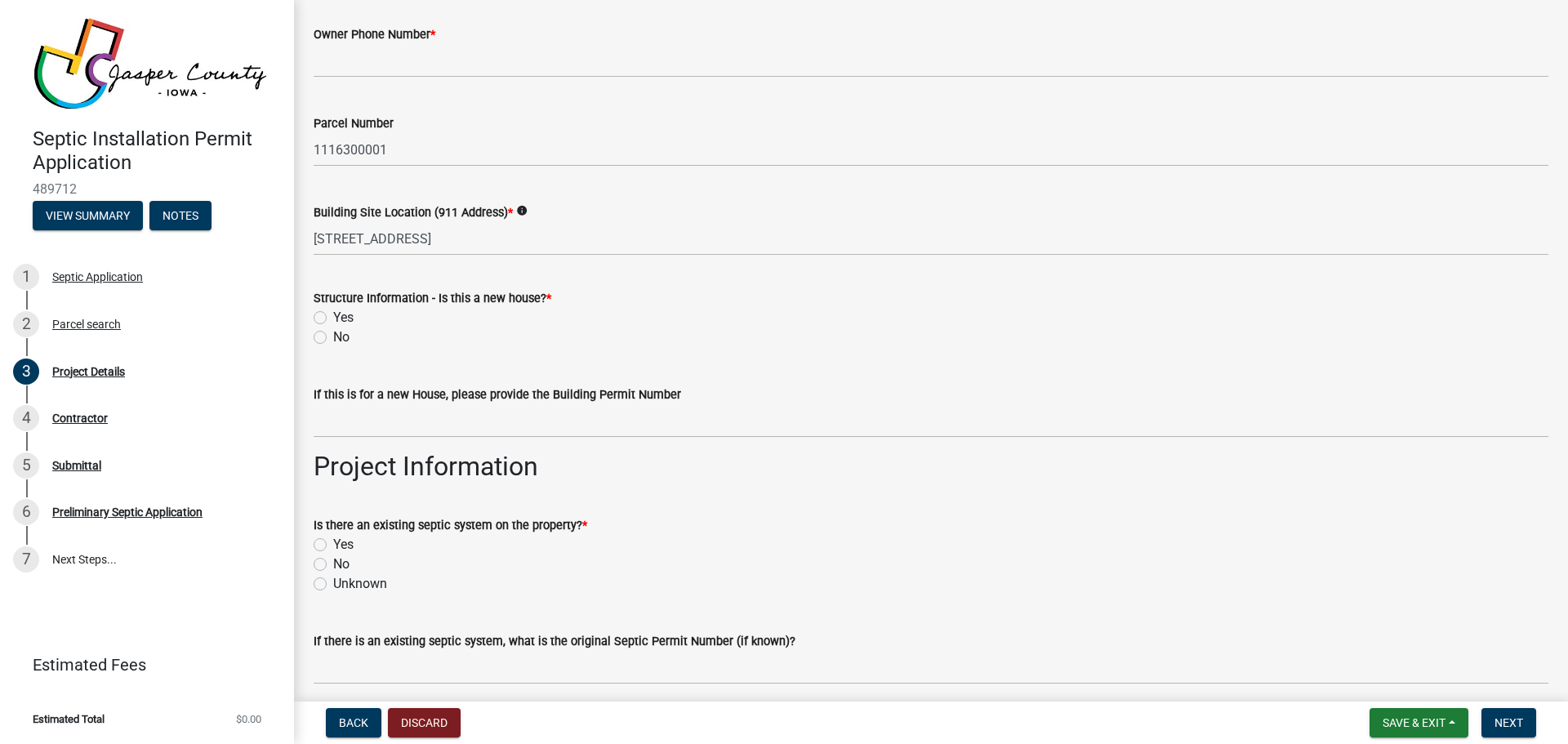
click at [333, 334] on label "No" at bounding box center [341, 337] width 16 height 20
click at [333, 334] on input "No" at bounding box center [338, 332] width 10 height 10
radio input "true"
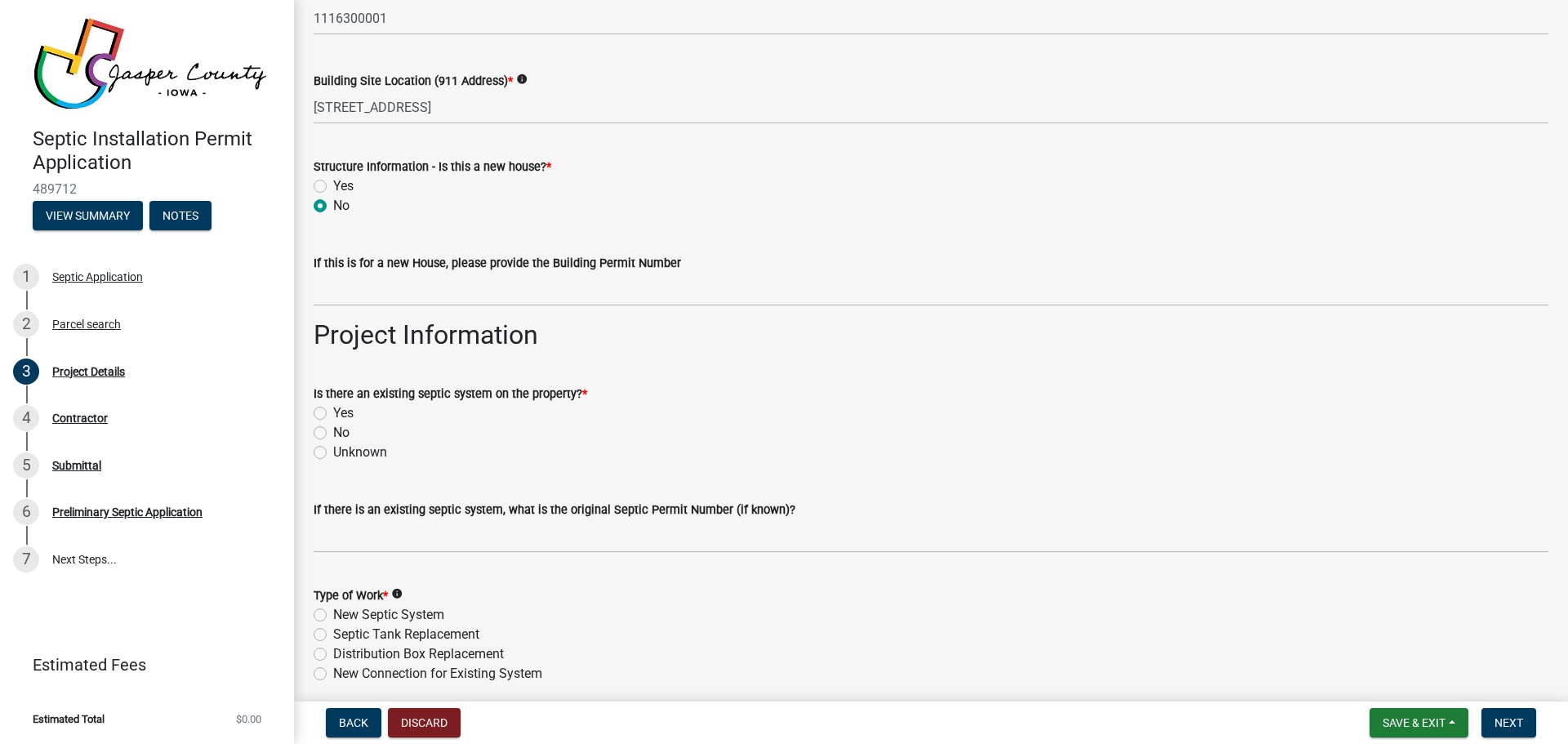
scroll to position [653, 0]
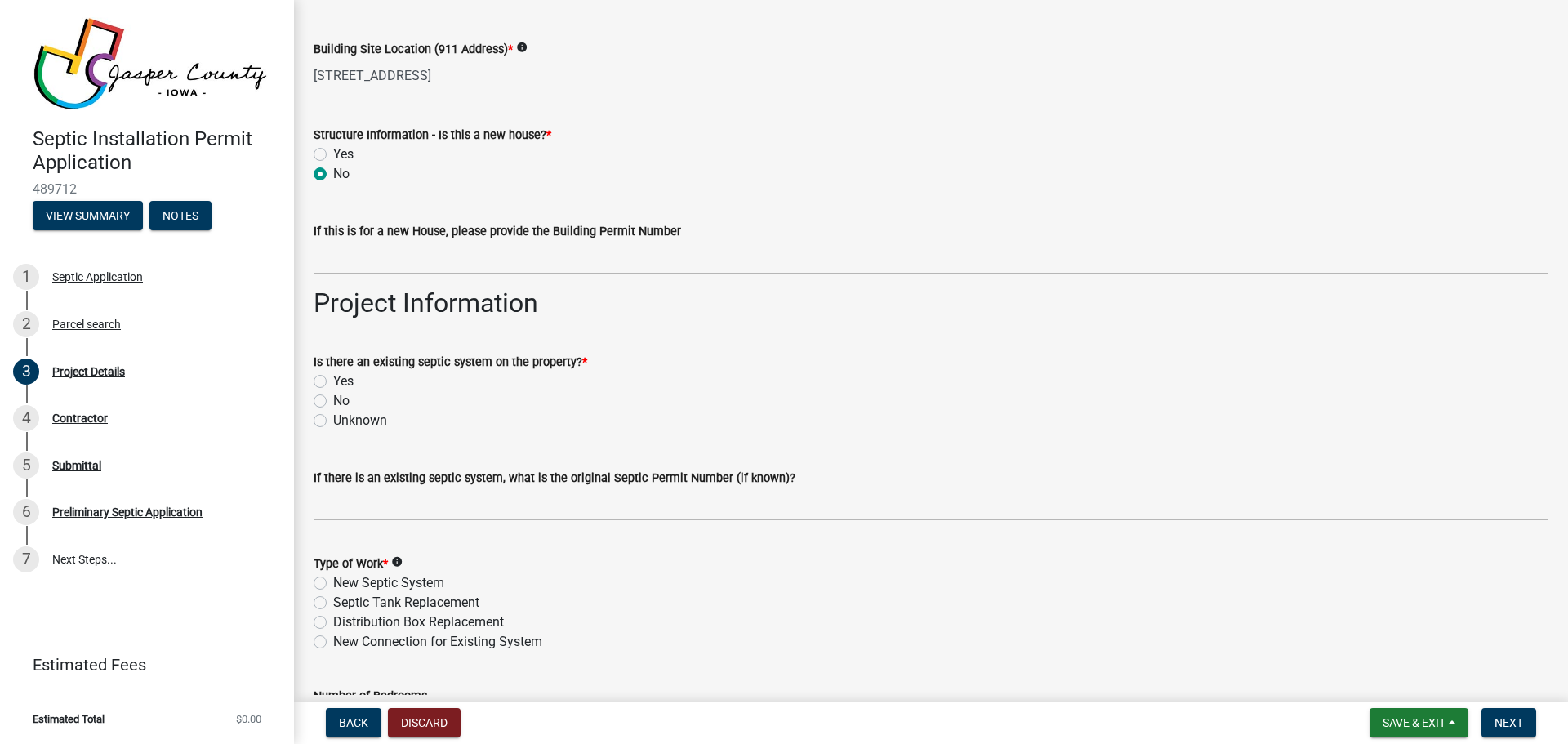
click at [333, 603] on label "Septic Tank Replacement" at bounding box center [406, 602] width 146 height 20
click at [333, 603] on input "Septic Tank Replacement" at bounding box center [338, 597] width 10 height 10
radio input "true"
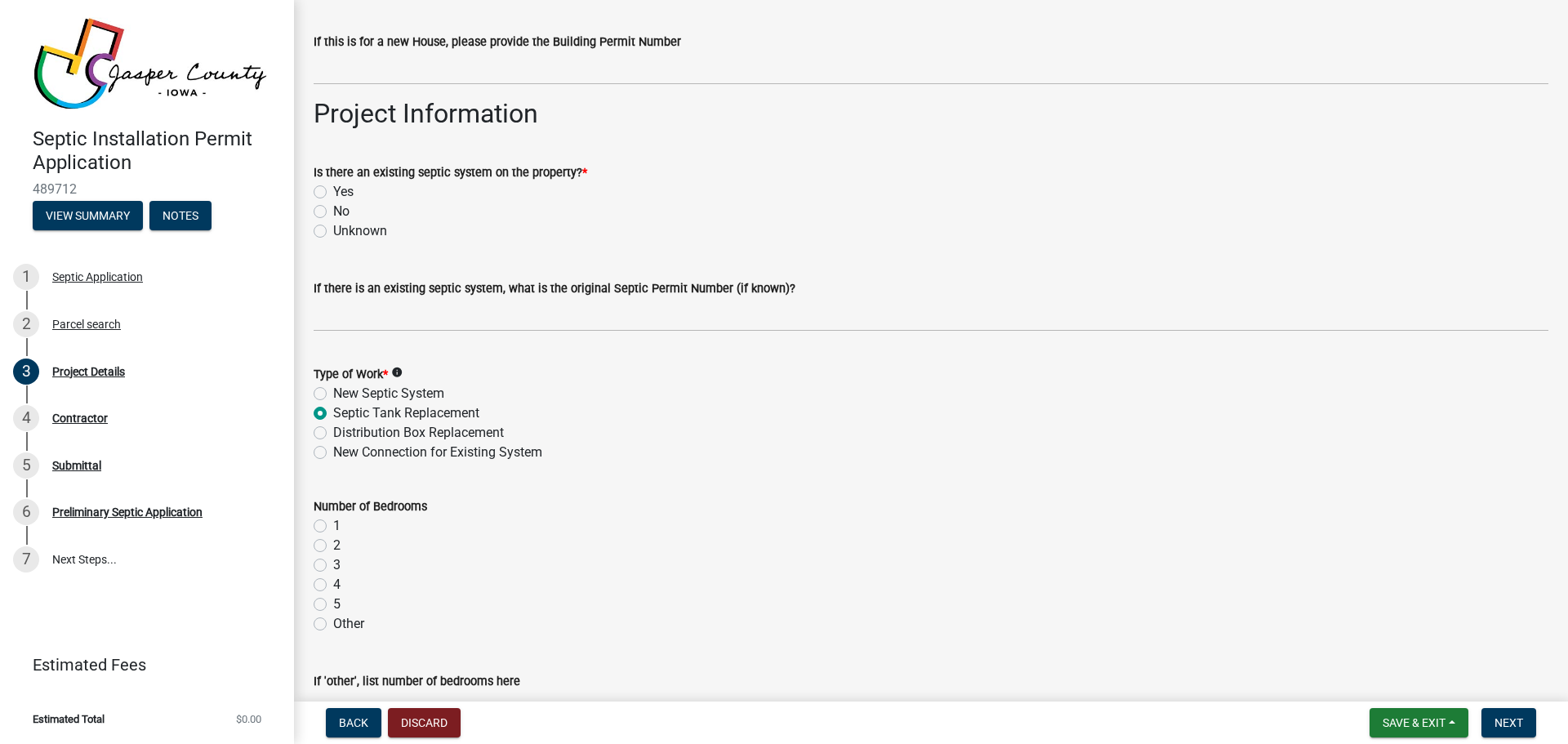
scroll to position [898, 0]
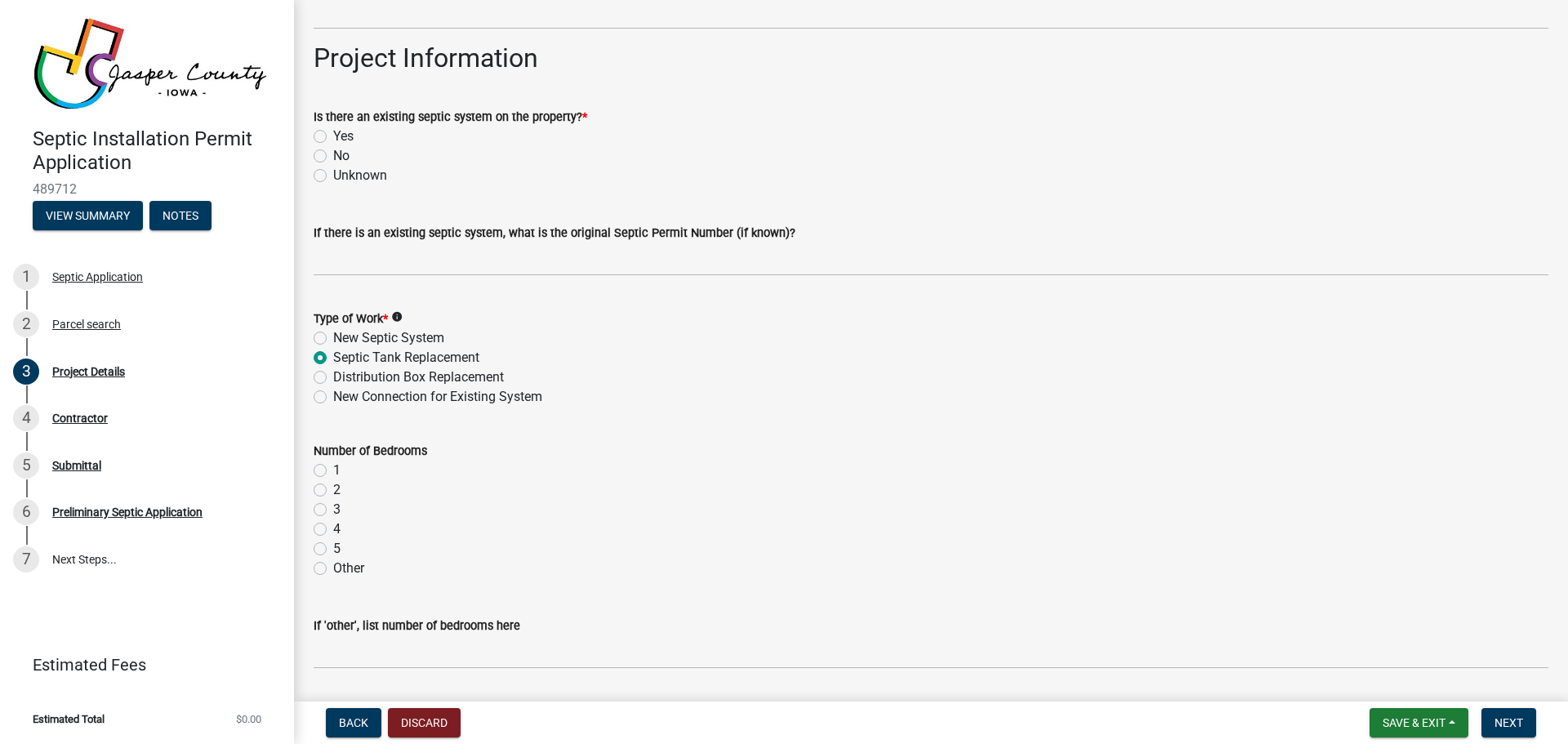
click at [333, 135] on label "Yes" at bounding box center [344, 136] width 20 height 20
click at [333, 135] on input "Yes" at bounding box center [338, 131] width 10 height 10
radio input "true"
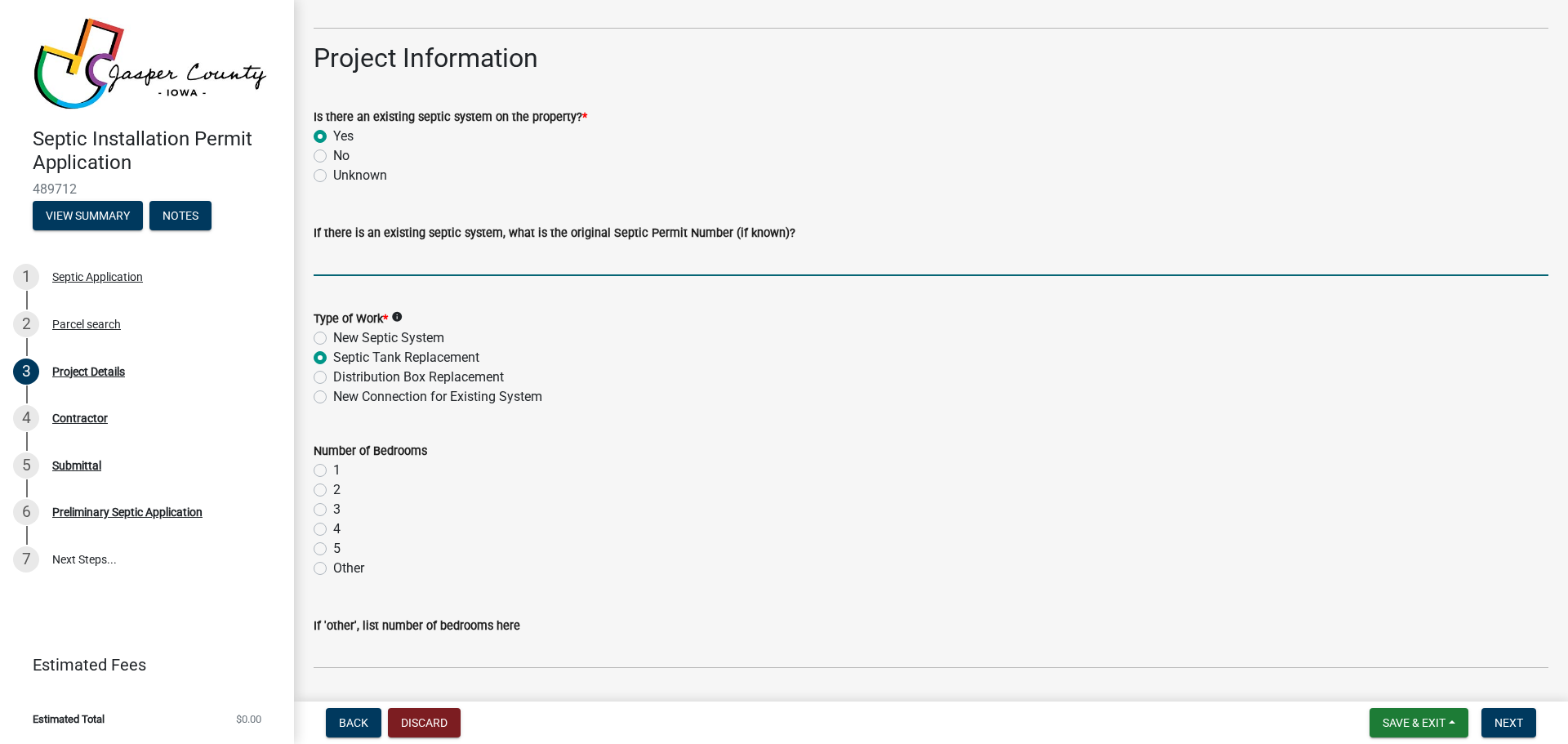
click at [359, 268] on input "If there is an existing septic system, what is the original Septic Permit Numbe…" at bounding box center [931, 258] width 1235 height 33
type input "replacing the septic tank"
click at [333, 530] on label "4" at bounding box center [337, 528] width 8 height 20
click at [333, 530] on input "4" at bounding box center [338, 524] width 10 height 10
radio input "true"
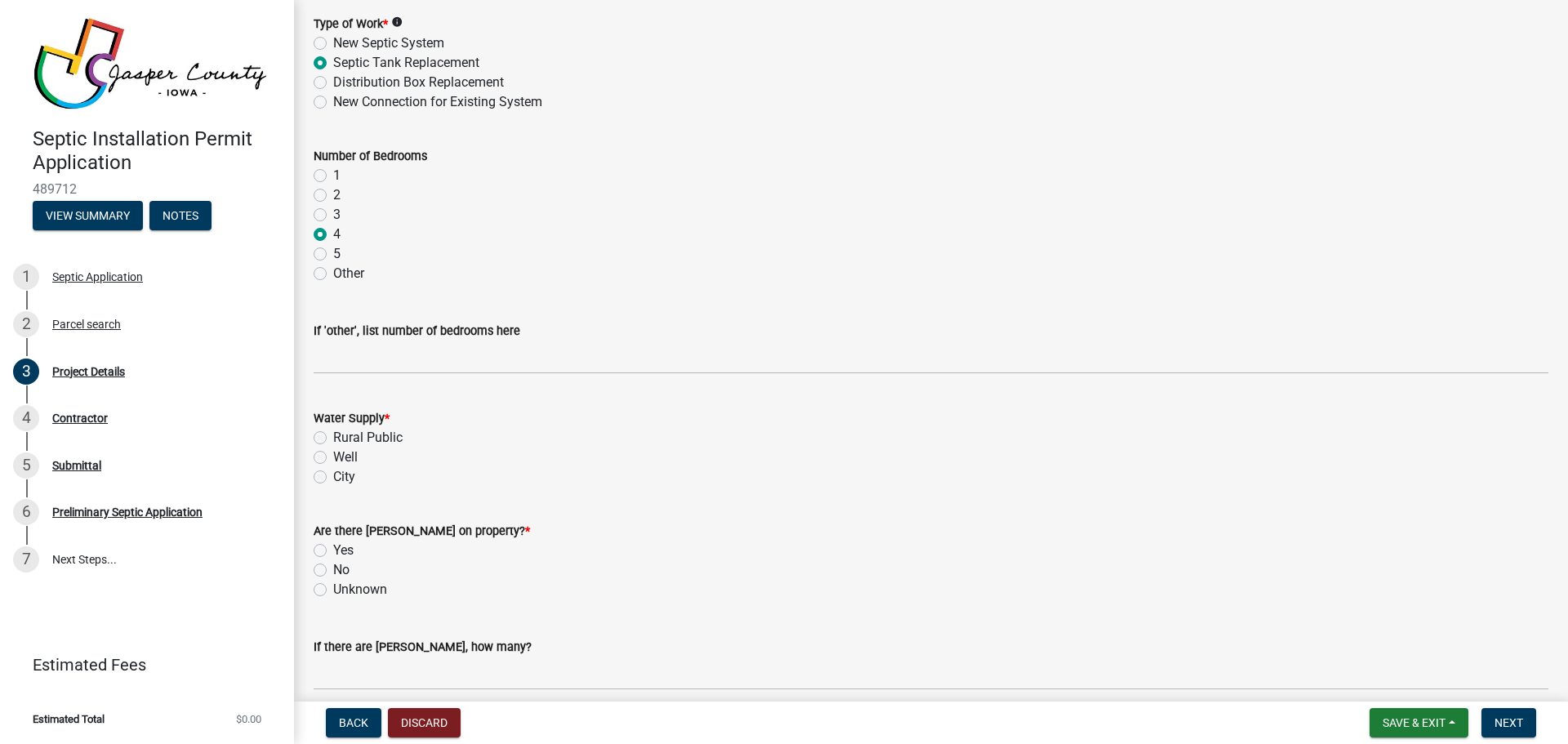
scroll to position [1225, 0]
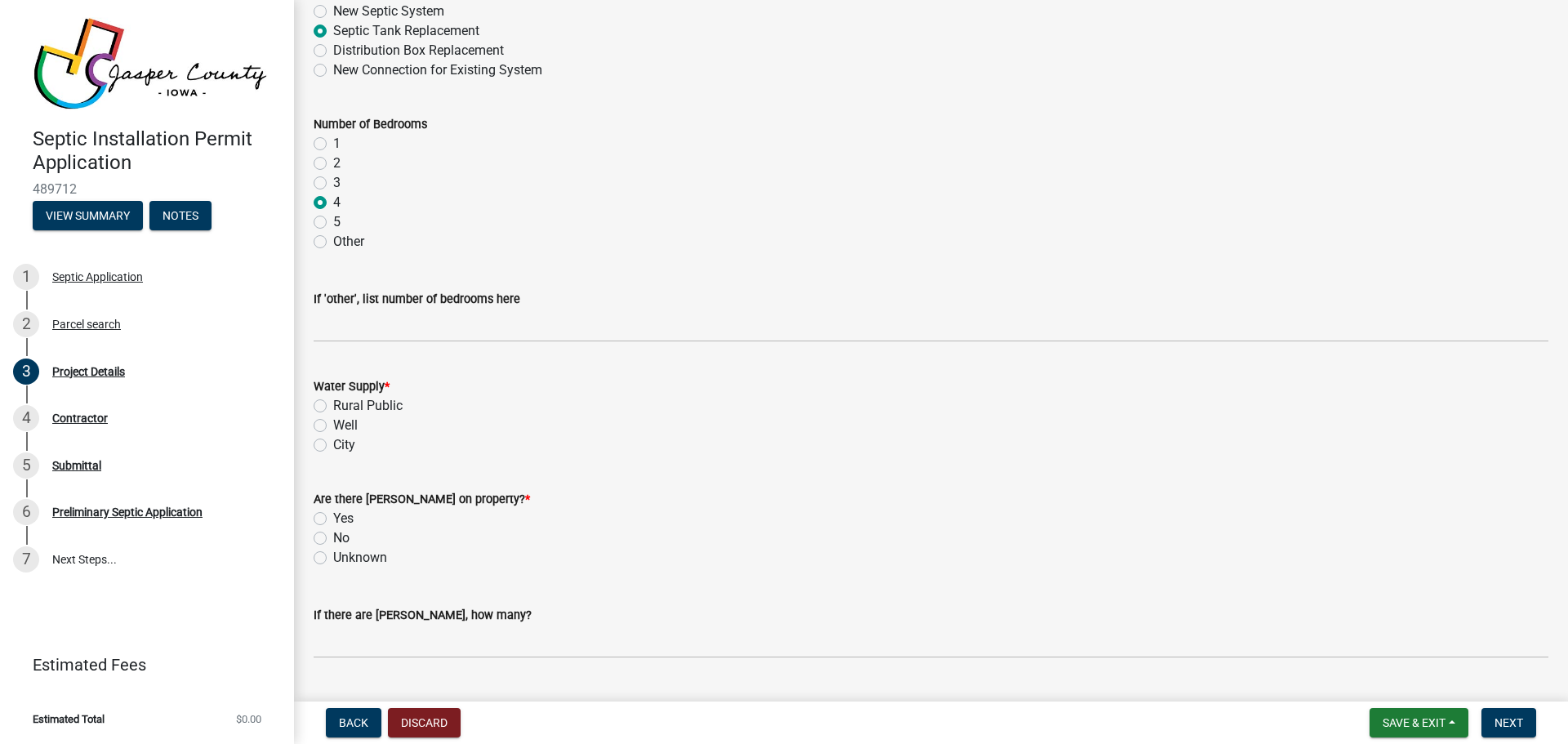
click at [333, 403] on label "Rural Public" at bounding box center [367, 406] width 69 height 20
click at [333, 403] on input "Rural Public" at bounding box center [338, 401] width 10 height 10
radio input "true"
click at [333, 537] on label "No" at bounding box center [341, 538] width 16 height 20
click at [333, 537] on input "No" at bounding box center [338, 533] width 10 height 10
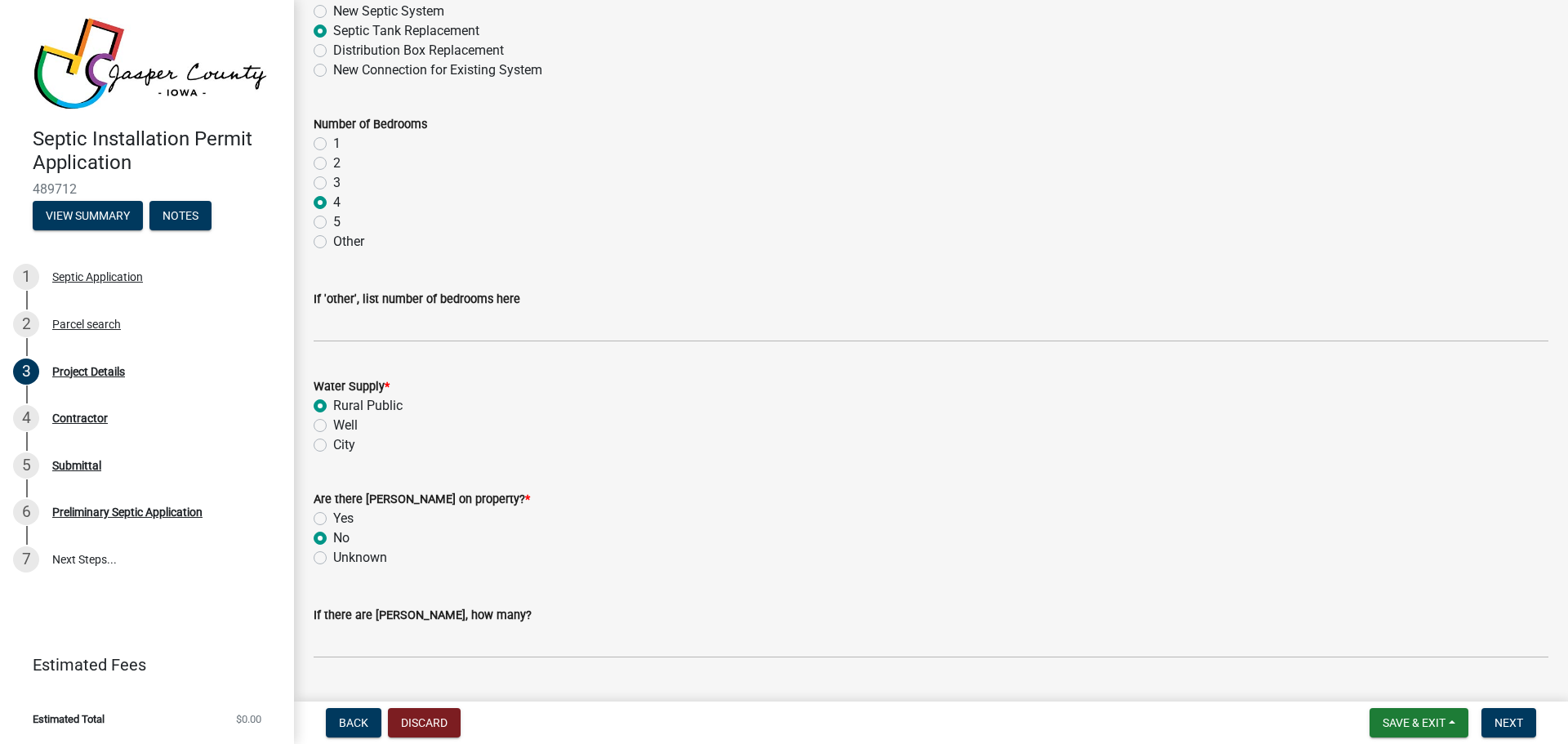
radio input "true"
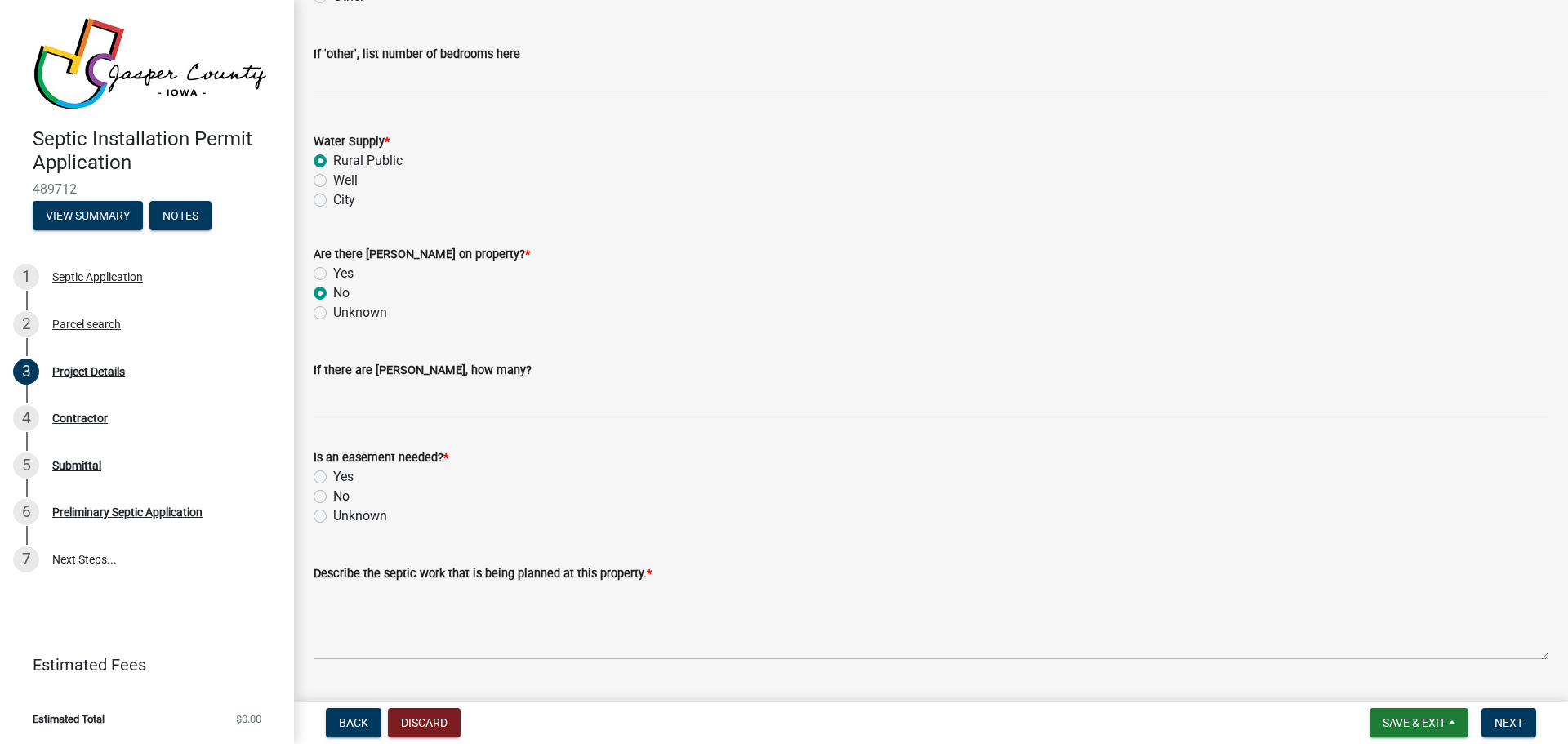
scroll to position [1551, 0]
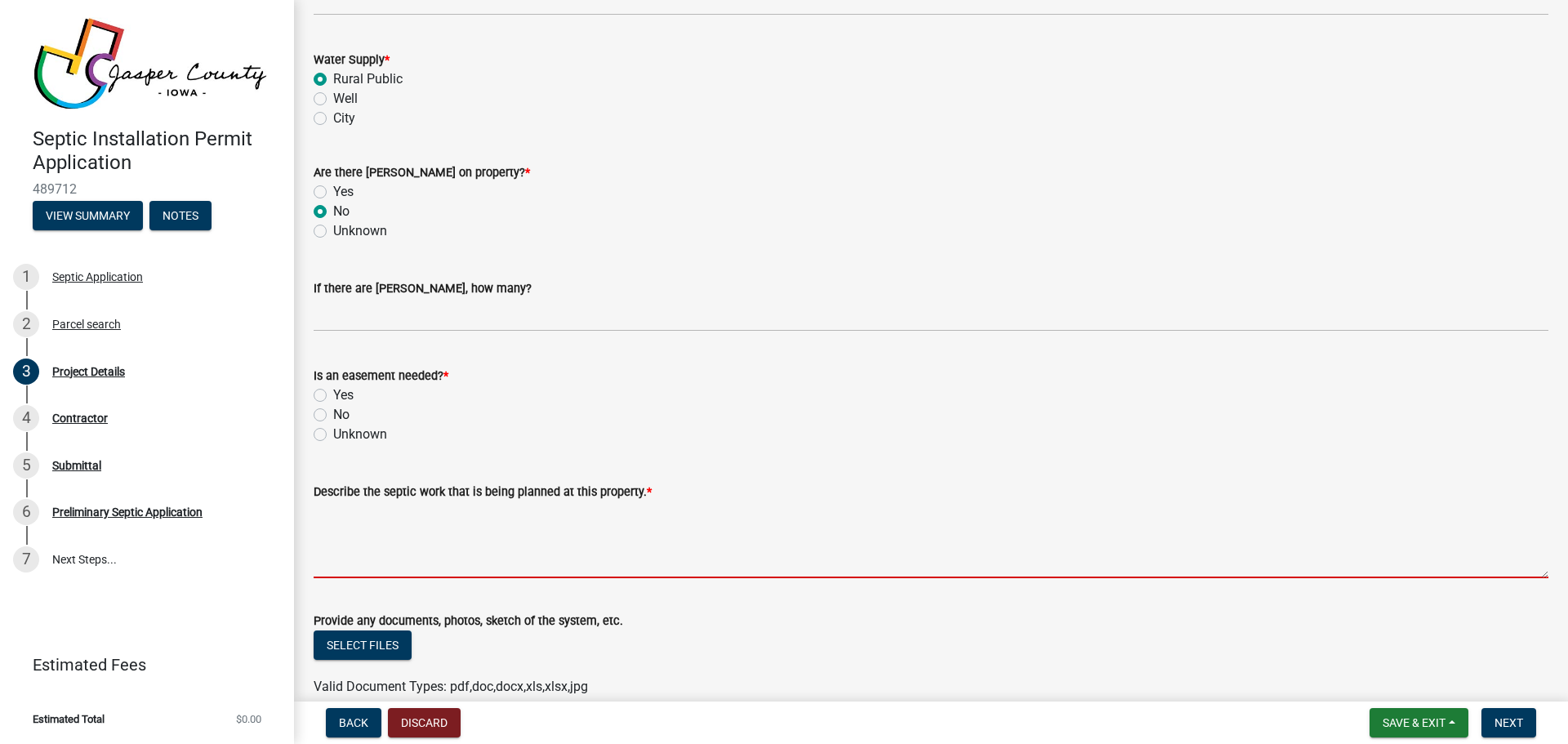
click at [383, 566] on textarea "Describe the septic work that is being planned at this property. *" at bounding box center [931, 539] width 1235 height 77
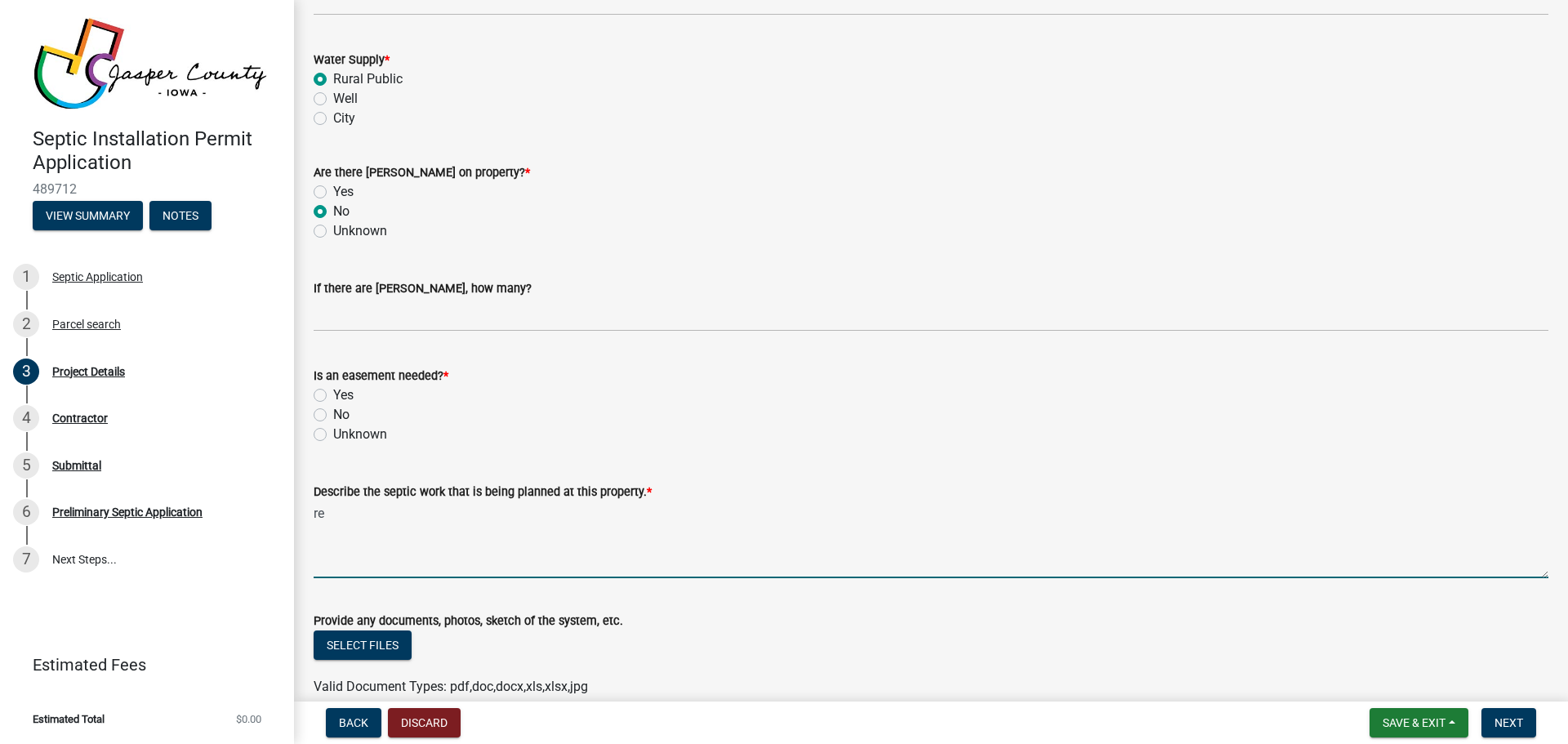
type textarea "r"
type textarea "replacing septic tank"
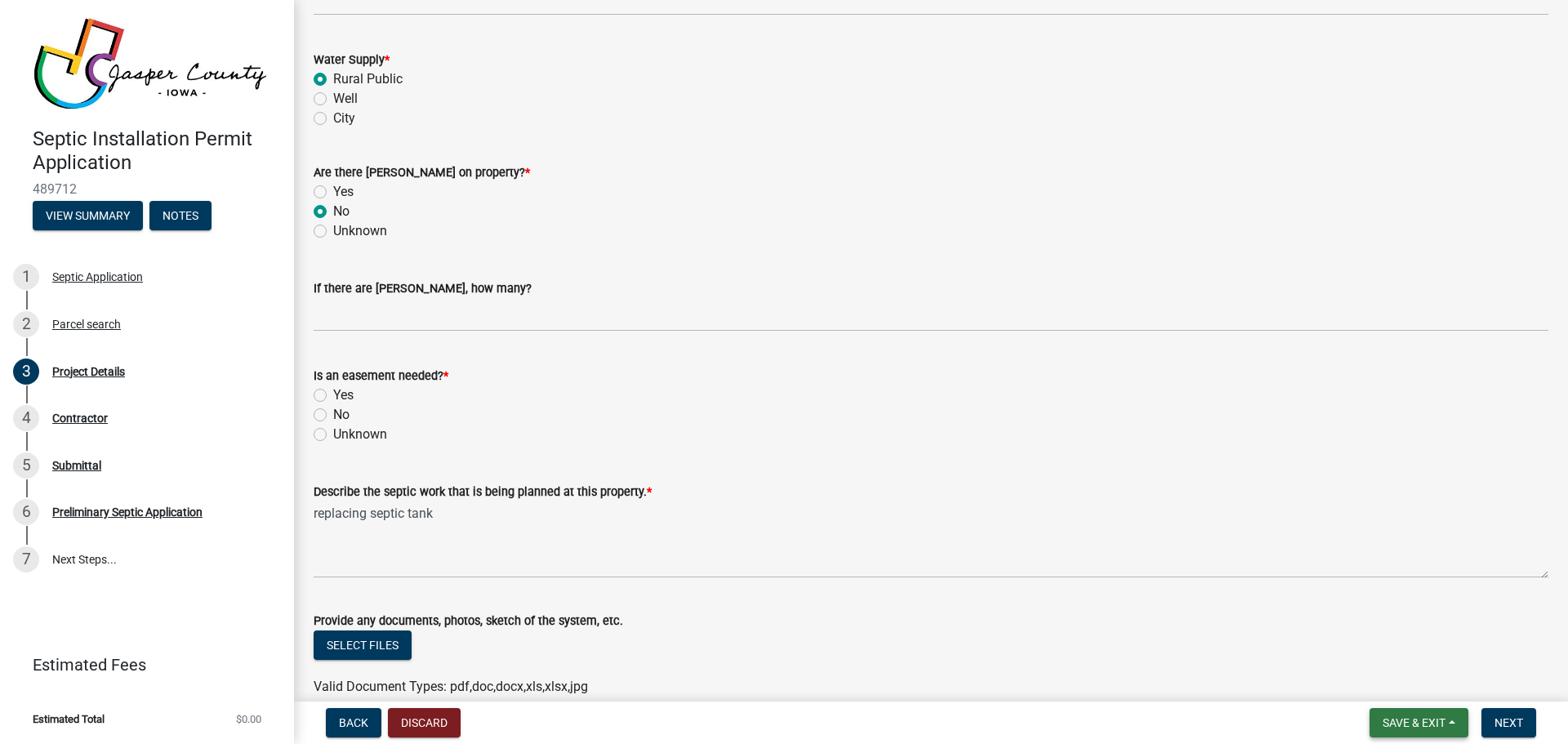
click at [1409, 718] on span "Save & Exit" at bounding box center [1415, 722] width 63 height 13
click at [1390, 680] on button "Save & Exit" at bounding box center [1403, 680] width 130 height 39
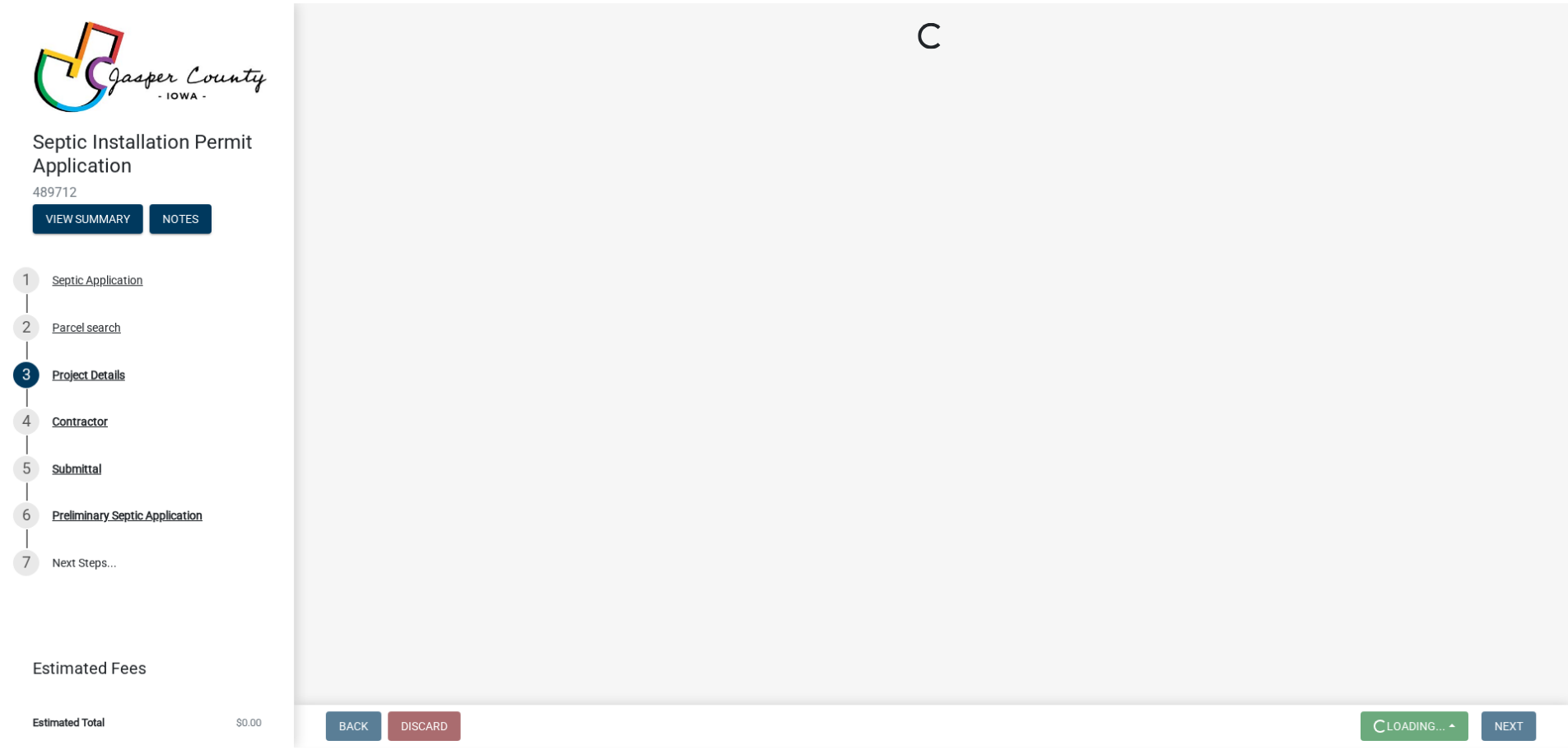
scroll to position [0, 0]
